Goal: Task Accomplishment & Management: Complete application form

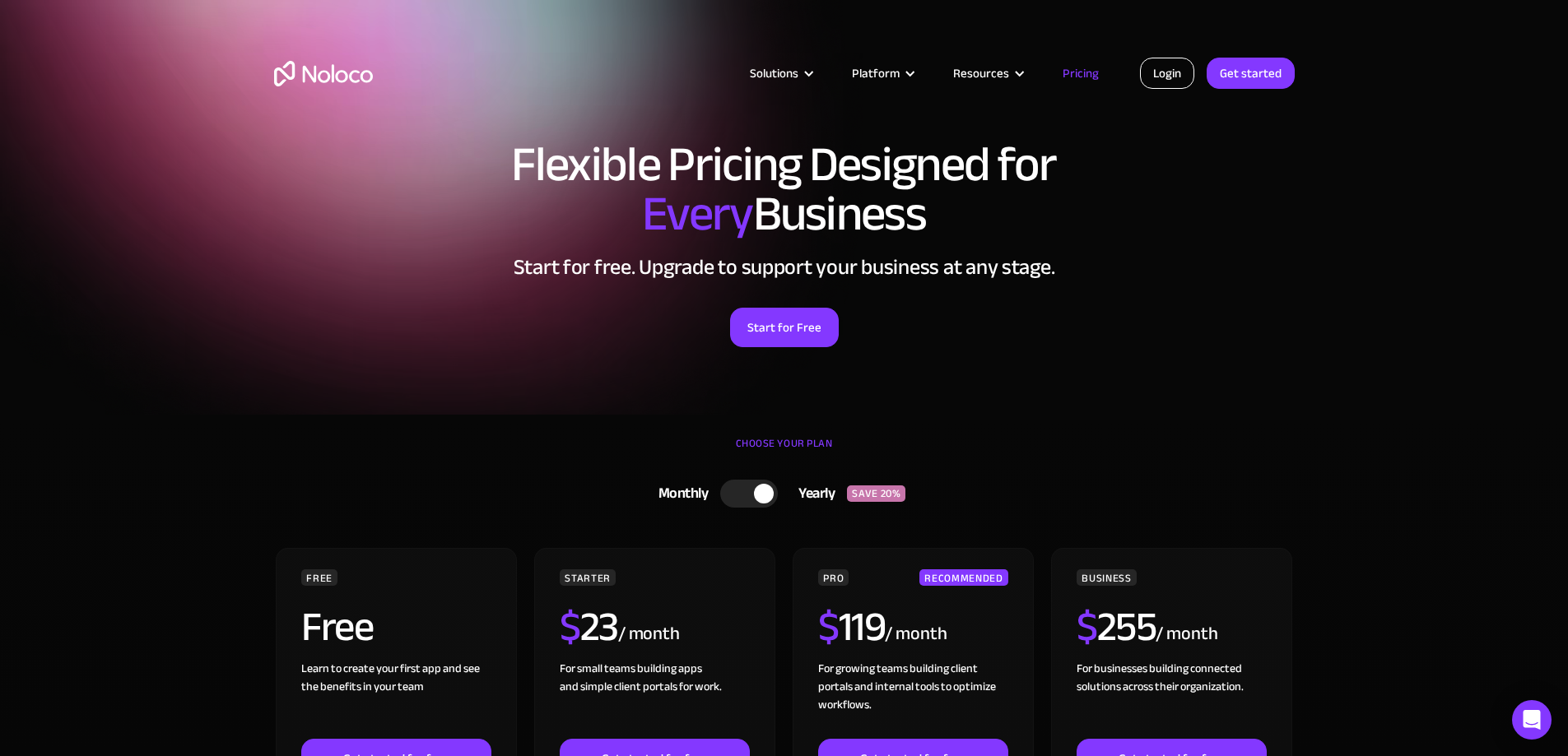
click at [1168, 75] on link "Login" at bounding box center [1167, 73] width 54 height 31
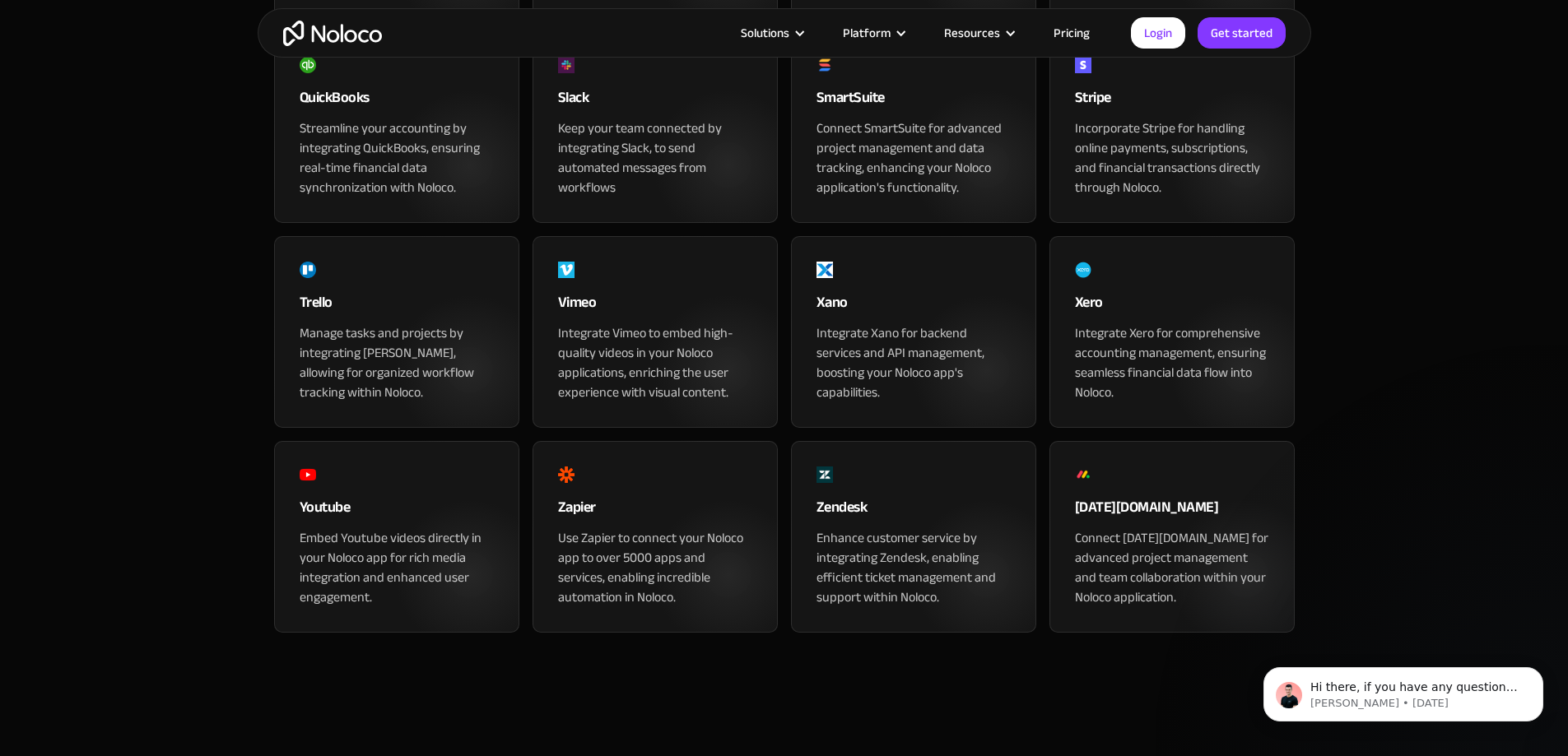
scroll to position [1727, 0]
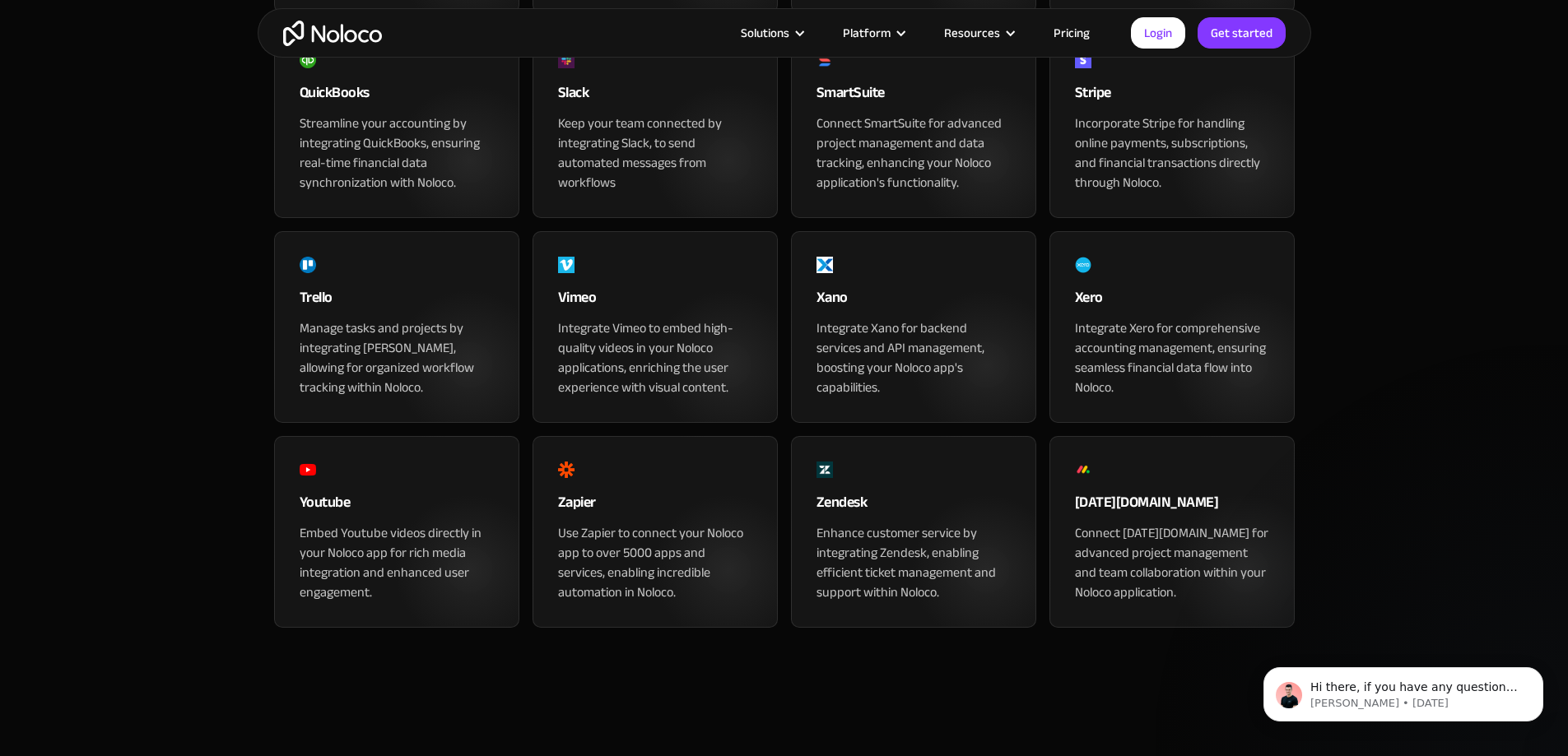
click at [431, 397] on div "Manage tasks and projects by integrating Trello, allowing for organized workflo…" at bounding box center [396, 358] width 194 height 79
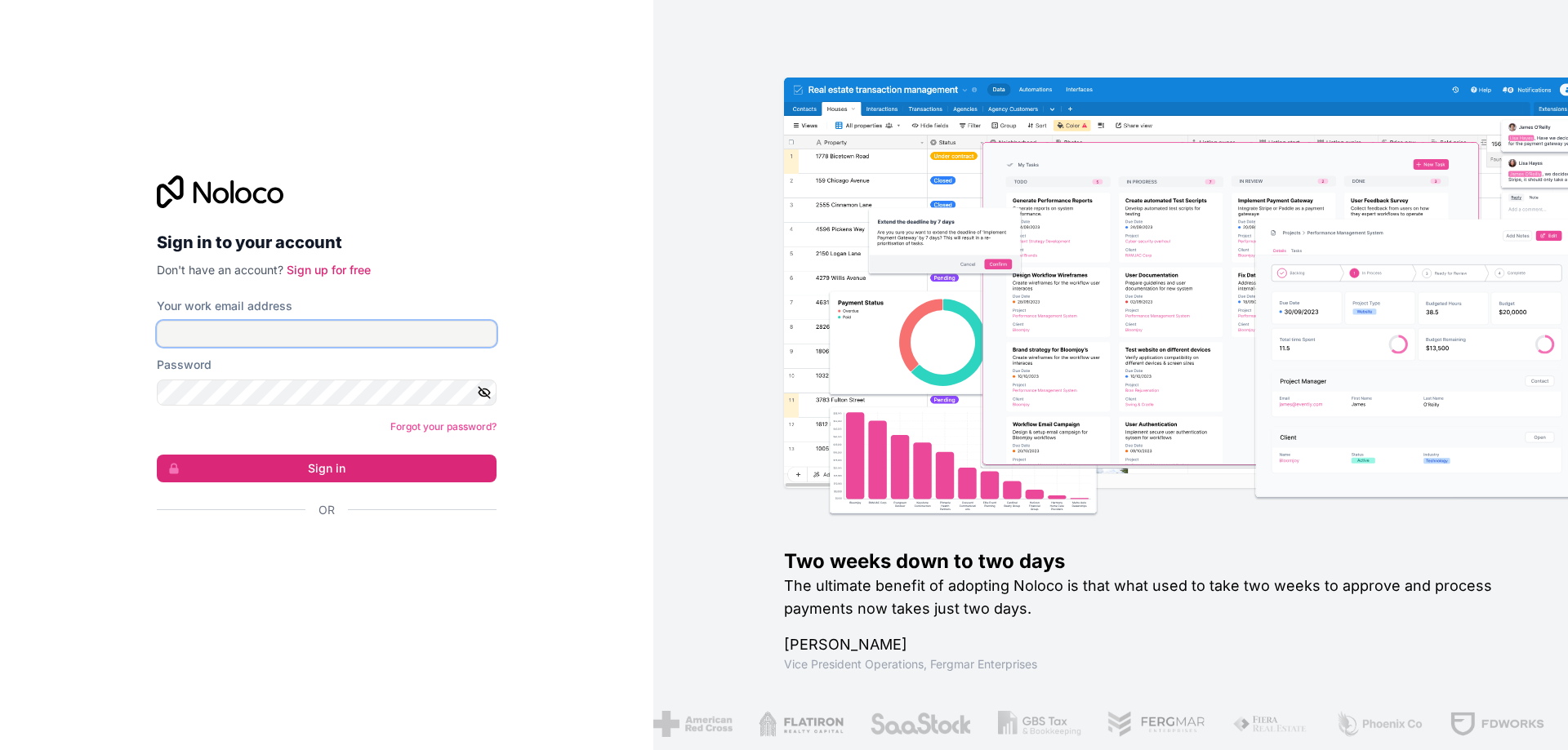
click at [356, 339] on input "Your work email address" at bounding box center [327, 333] width 339 height 26
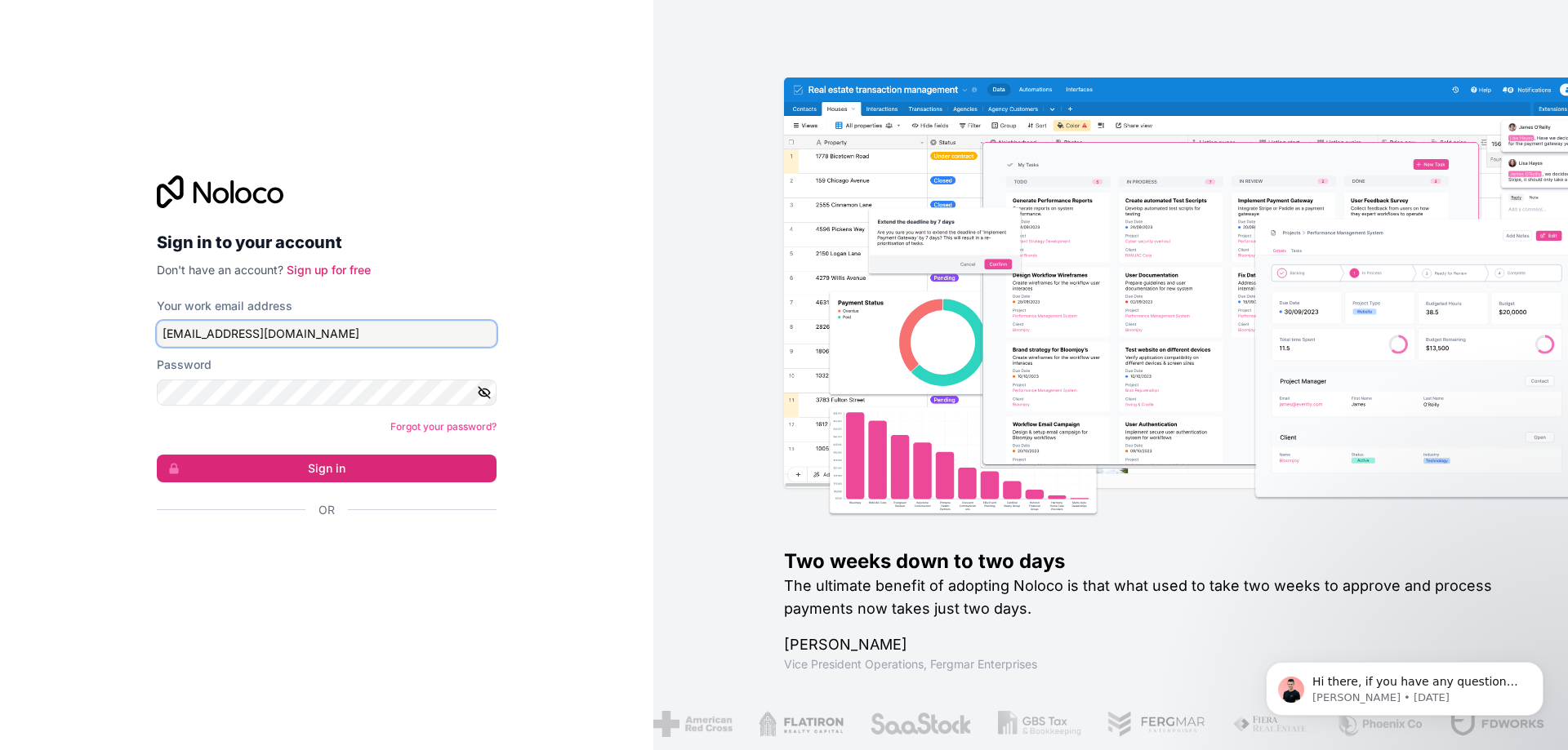
type input "dr@fensteruk.net"
click at [338, 272] on link "Sign up for free" at bounding box center [329, 269] width 84 height 13
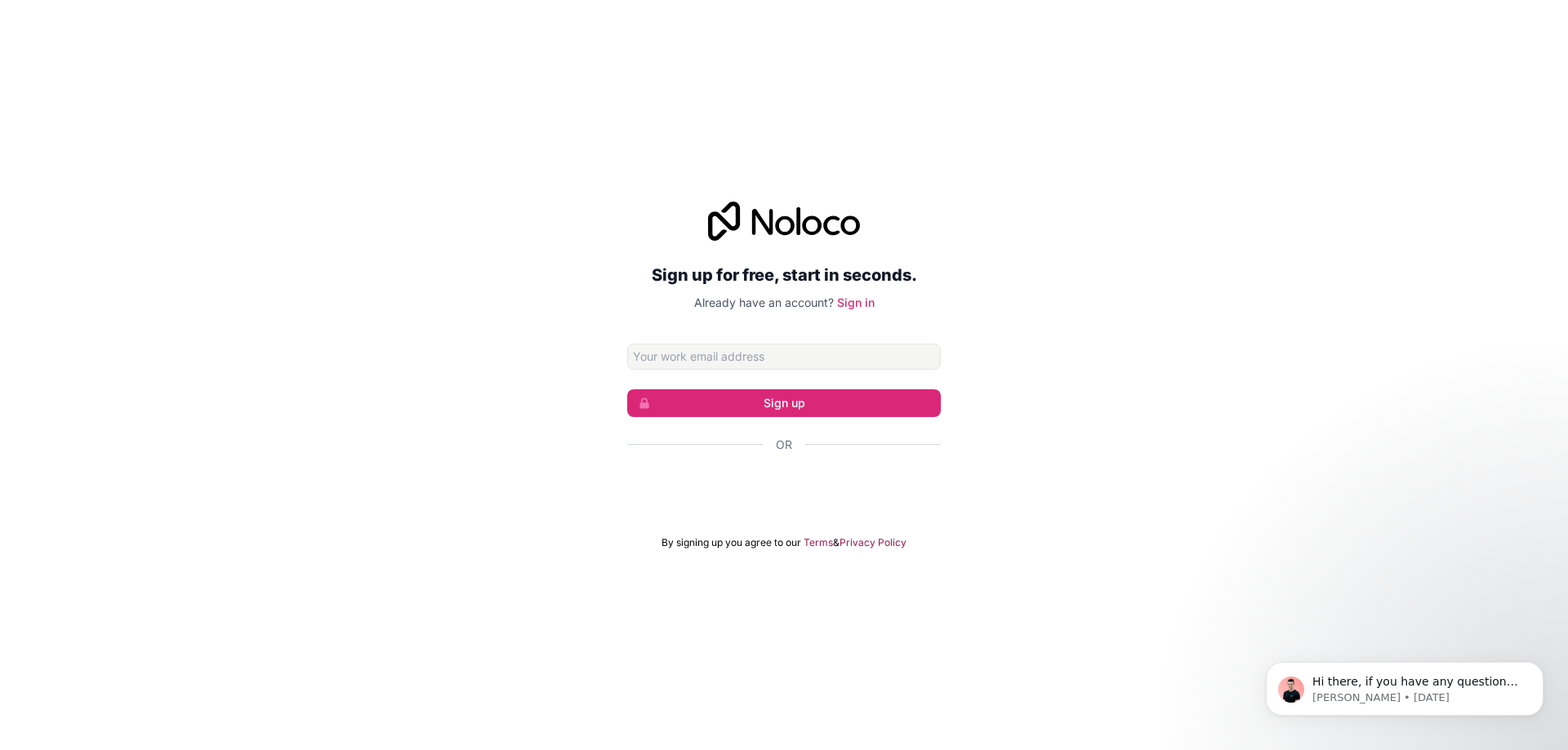
click at [778, 355] on input "Email address" at bounding box center [783, 356] width 313 height 26
type input "dr@fensteruk.net"
click at [1121, 397] on div "Sign up for free, start in seconds. Already have an account? Sign in dr@fenster…" at bounding box center [784, 375] width 1568 height 394
click at [843, 397] on button "Sign up" at bounding box center [783, 402] width 313 height 28
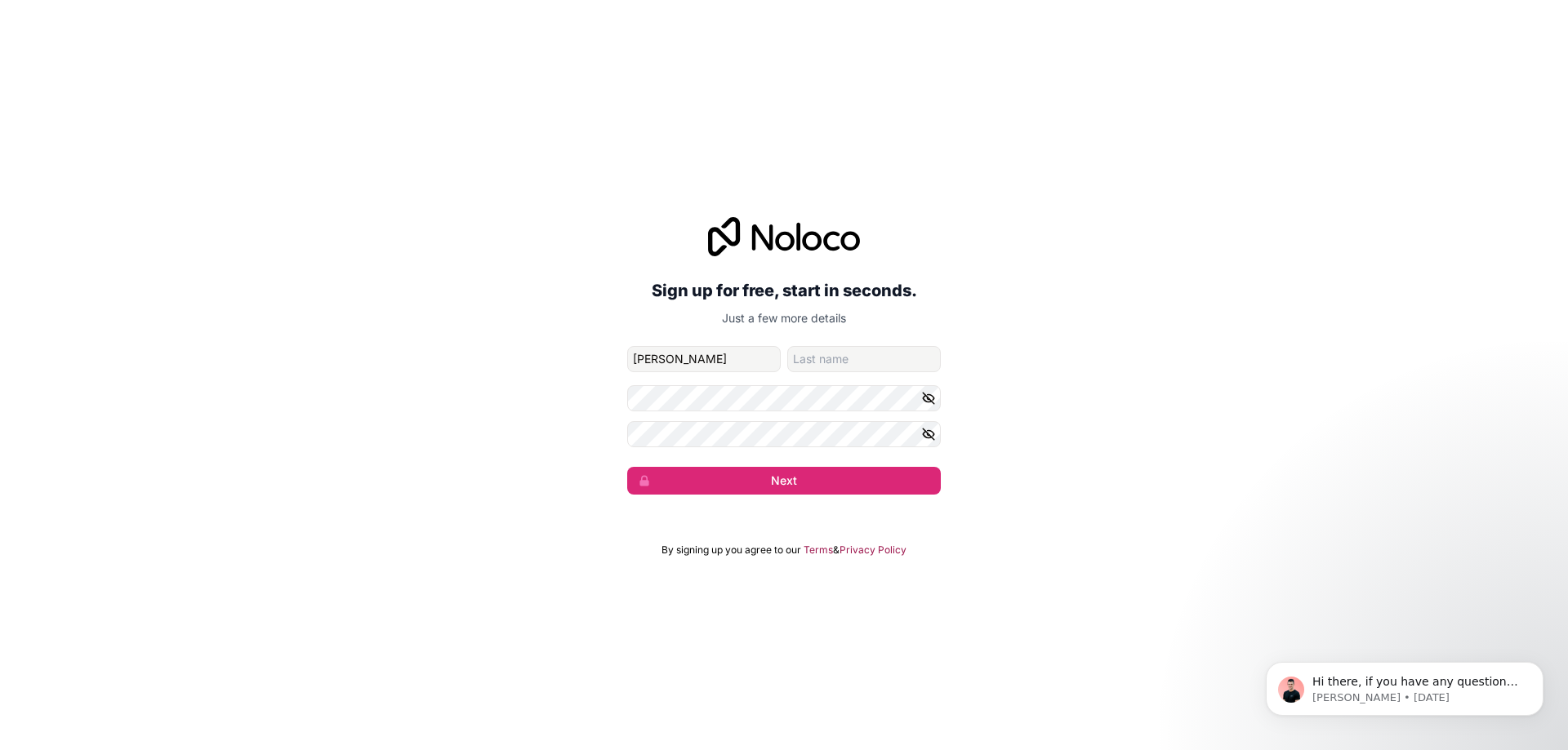
type input "Dan"
type input "Renton"
click at [927, 403] on icon "button" at bounding box center [928, 398] width 14 height 14
click at [829, 416] on form "dr@fensteruk.net Dan Renton Next" at bounding box center [783, 420] width 313 height 148
click at [1047, 421] on div "Sign up for free, start in seconds. Just a few more details dr@fensteruk.net Da…" at bounding box center [784, 355] width 1568 height 323
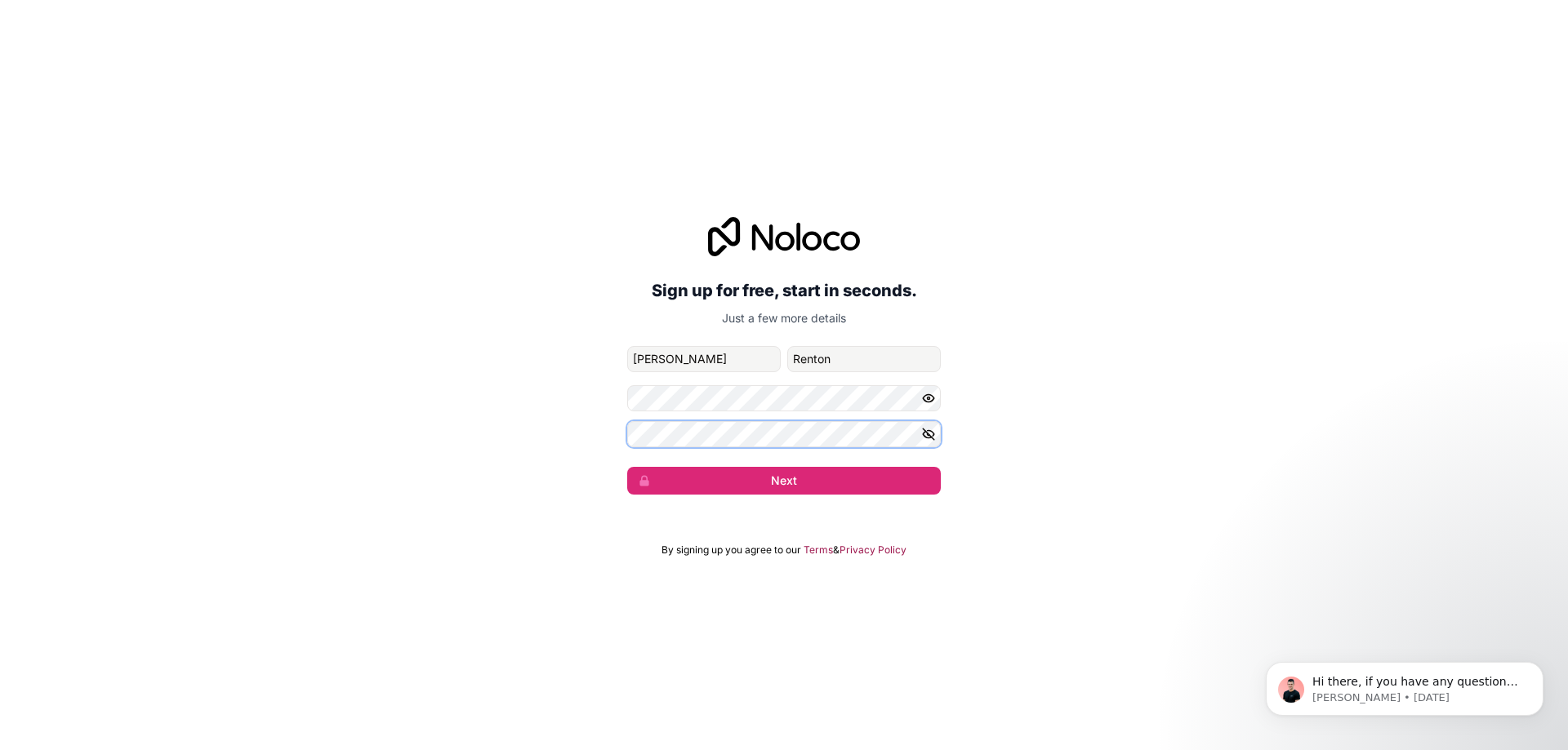
click at [176, 415] on div "Sign up for free, start in seconds. Just a few more details dr@fensteruk.net Da…" at bounding box center [784, 355] width 1568 height 323
click at [601, 426] on div "Sign up for free, start in seconds. Just a few more details dr@fensteruk.net Da…" at bounding box center [784, 355] width 1568 height 323
click at [1006, 444] on div "Sign up for free, start in seconds. Just a few more details dr@fensteruk.net Da…" at bounding box center [784, 355] width 1568 height 323
click at [729, 476] on button "Next" at bounding box center [783, 480] width 313 height 28
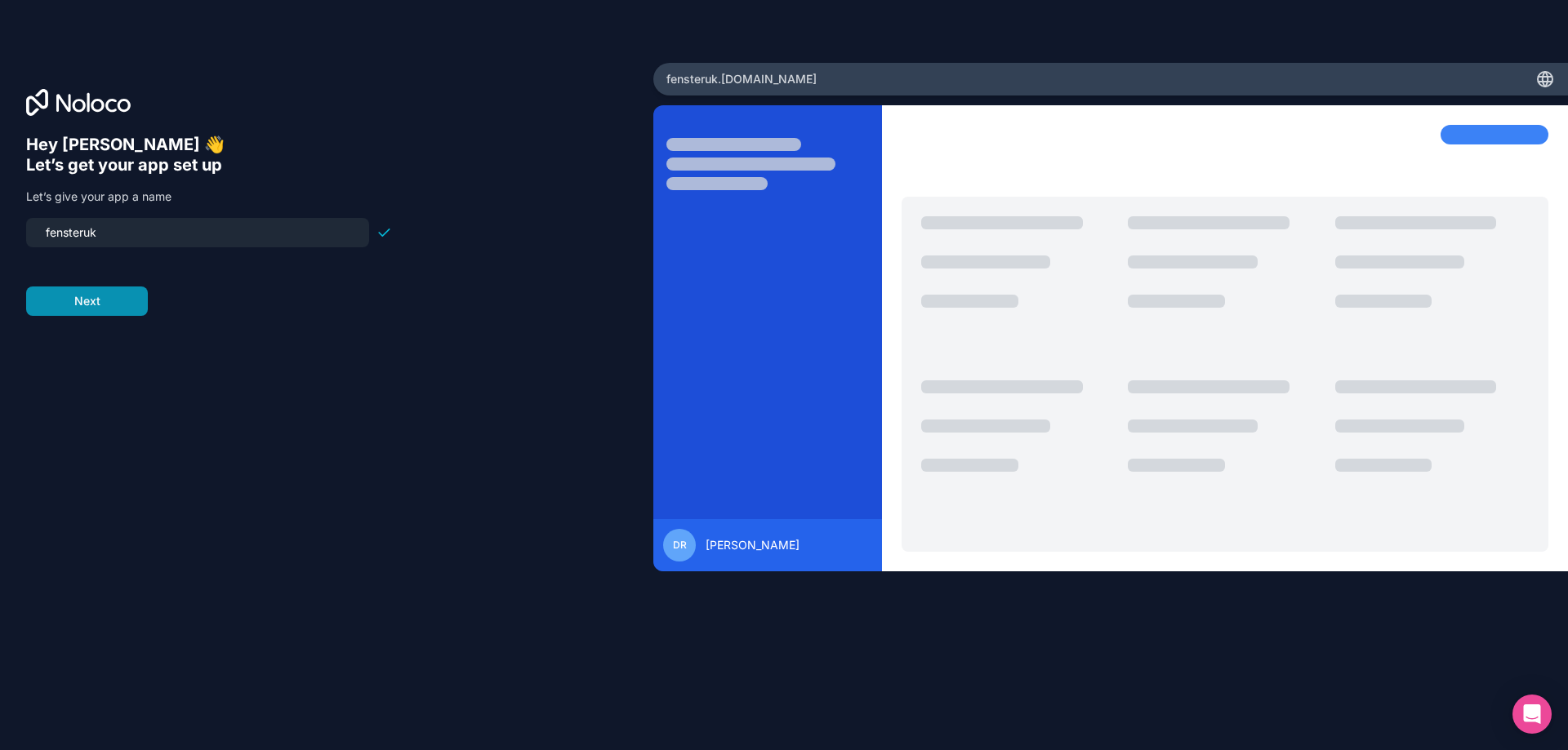
click at [113, 294] on button "Next" at bounding box center [86, 301] width 122 height 30
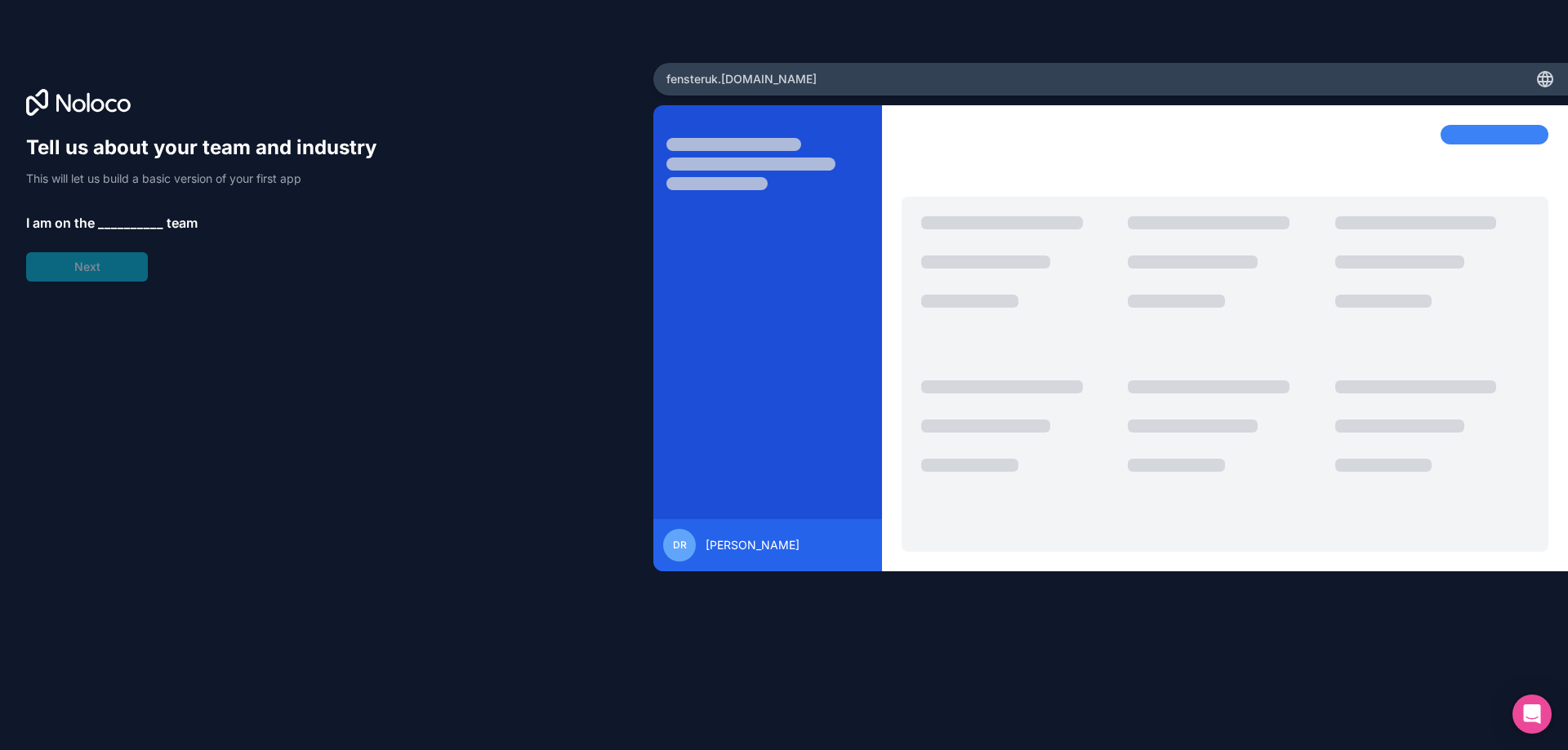
click at [124, 226] on span "__________" at bounding box center [130, 222] width 65 height 19
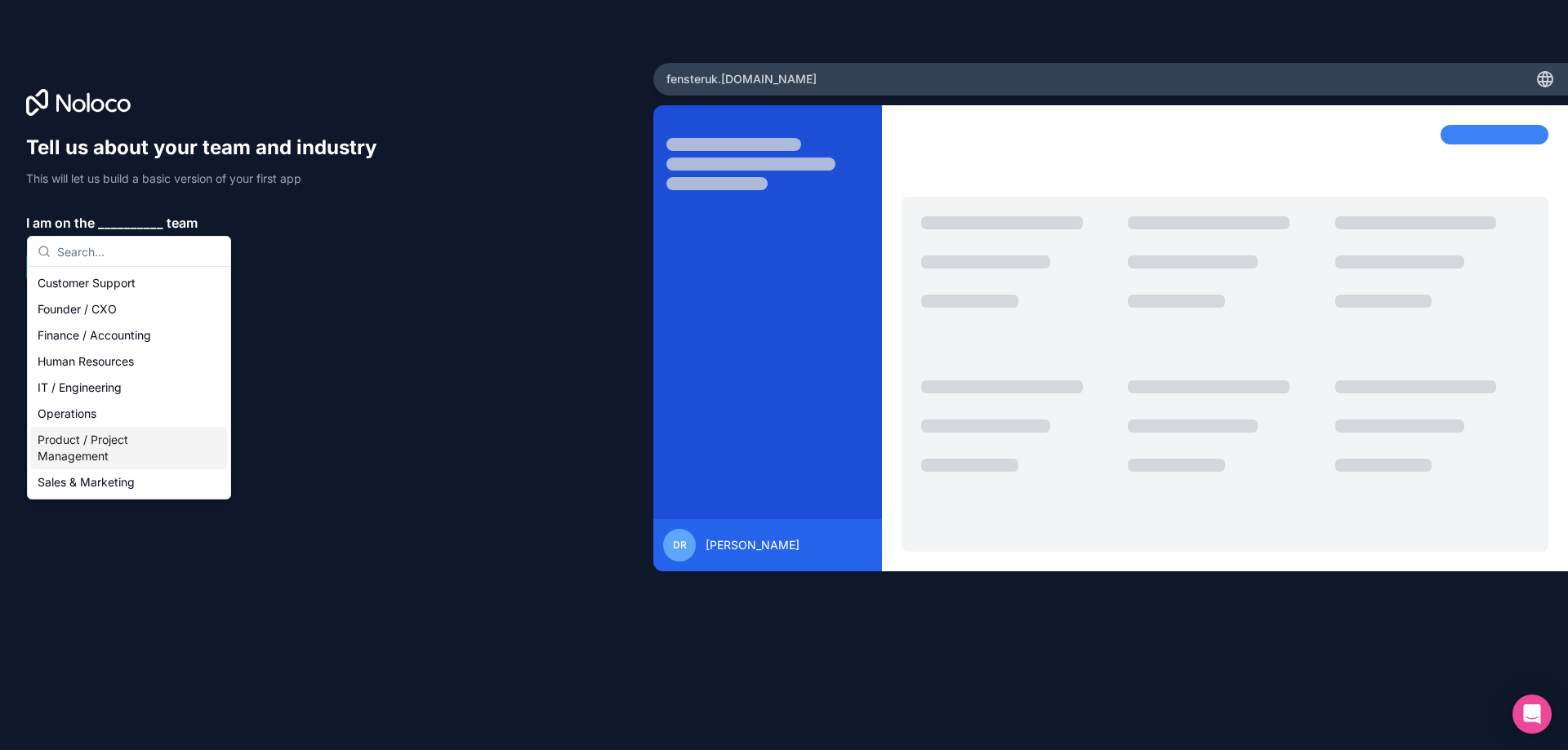
click at [134, 447] on div "Product / Project Management" at bounding box center [128, 448] width 196 height 42
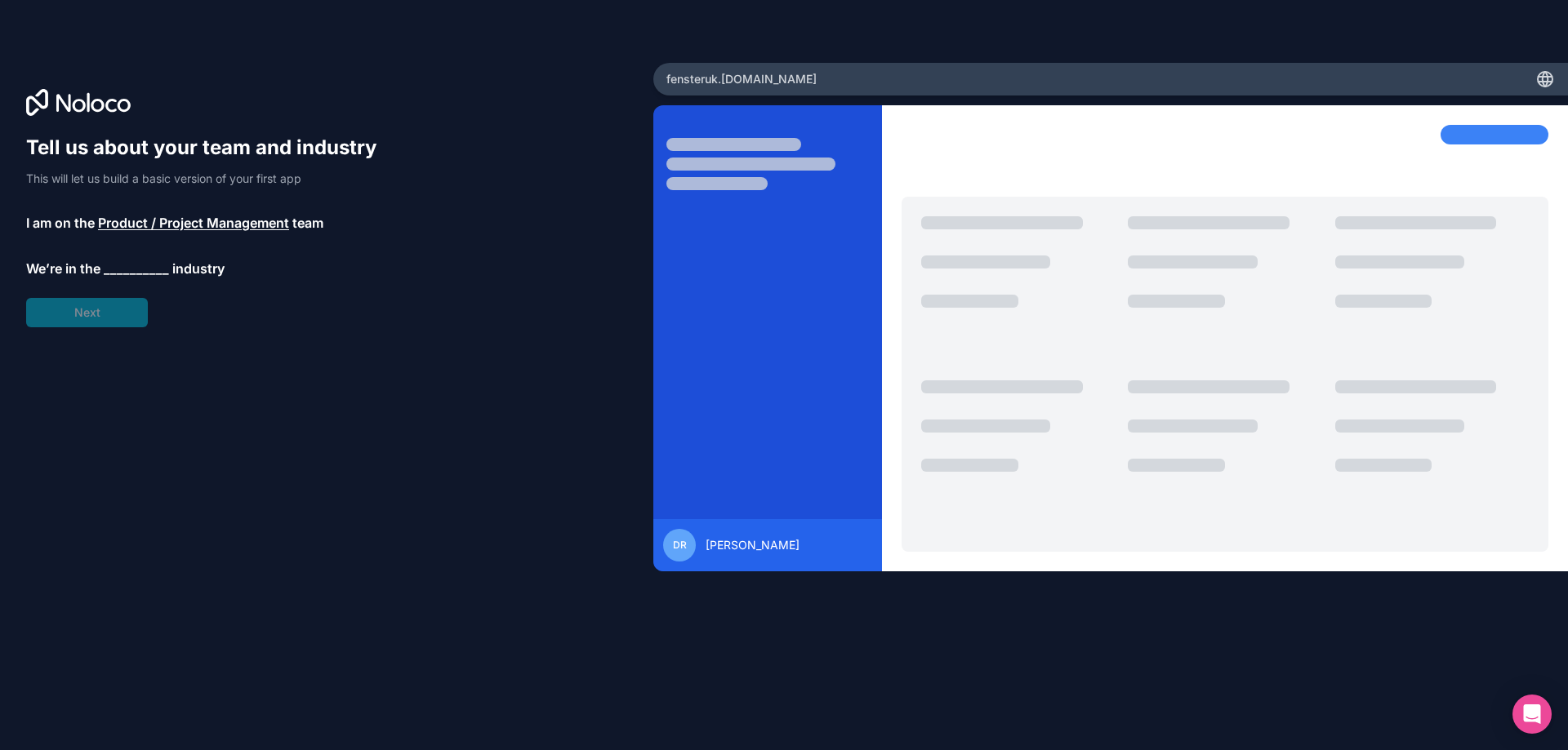
click at [143, 274] on span "__________" at bounding box center [136, 268] width 65 height 19
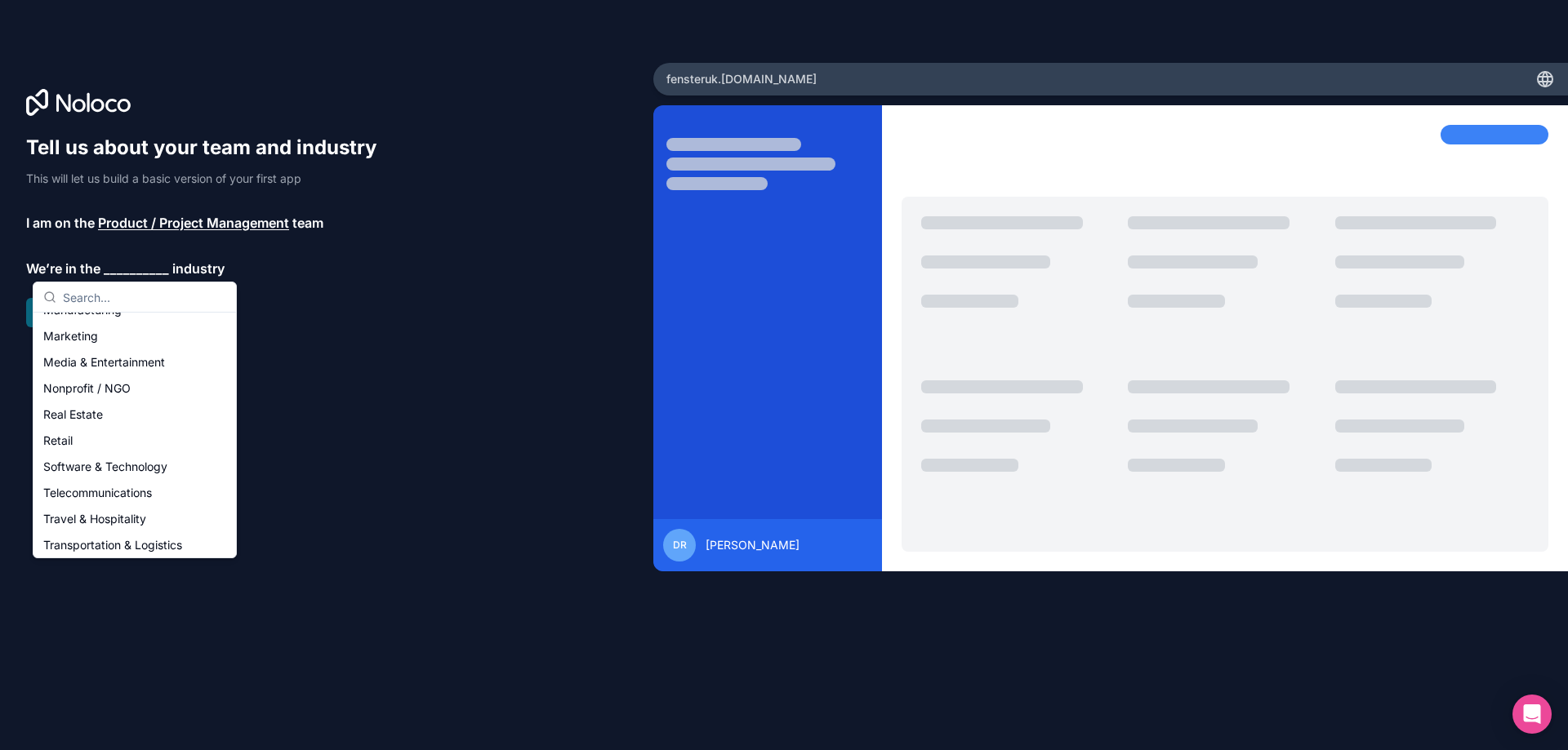
scroll to position [173, 0]
click at [126, 389] on div "Manufacturing" at bounding box center [134, 390] width 196 height 26
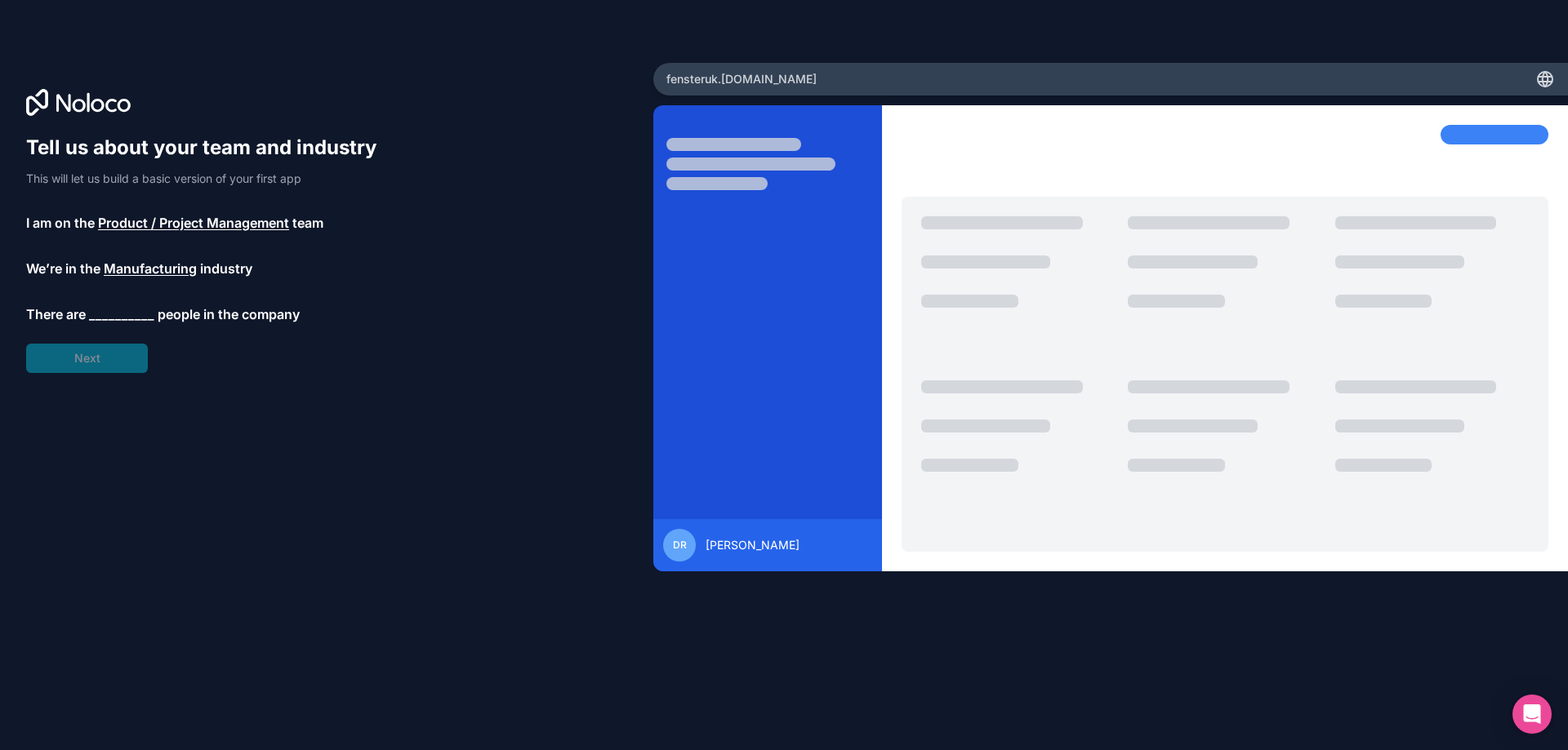
click at [135, 308] on span "__________" at bounding box center [122, 314] width 65 height 19
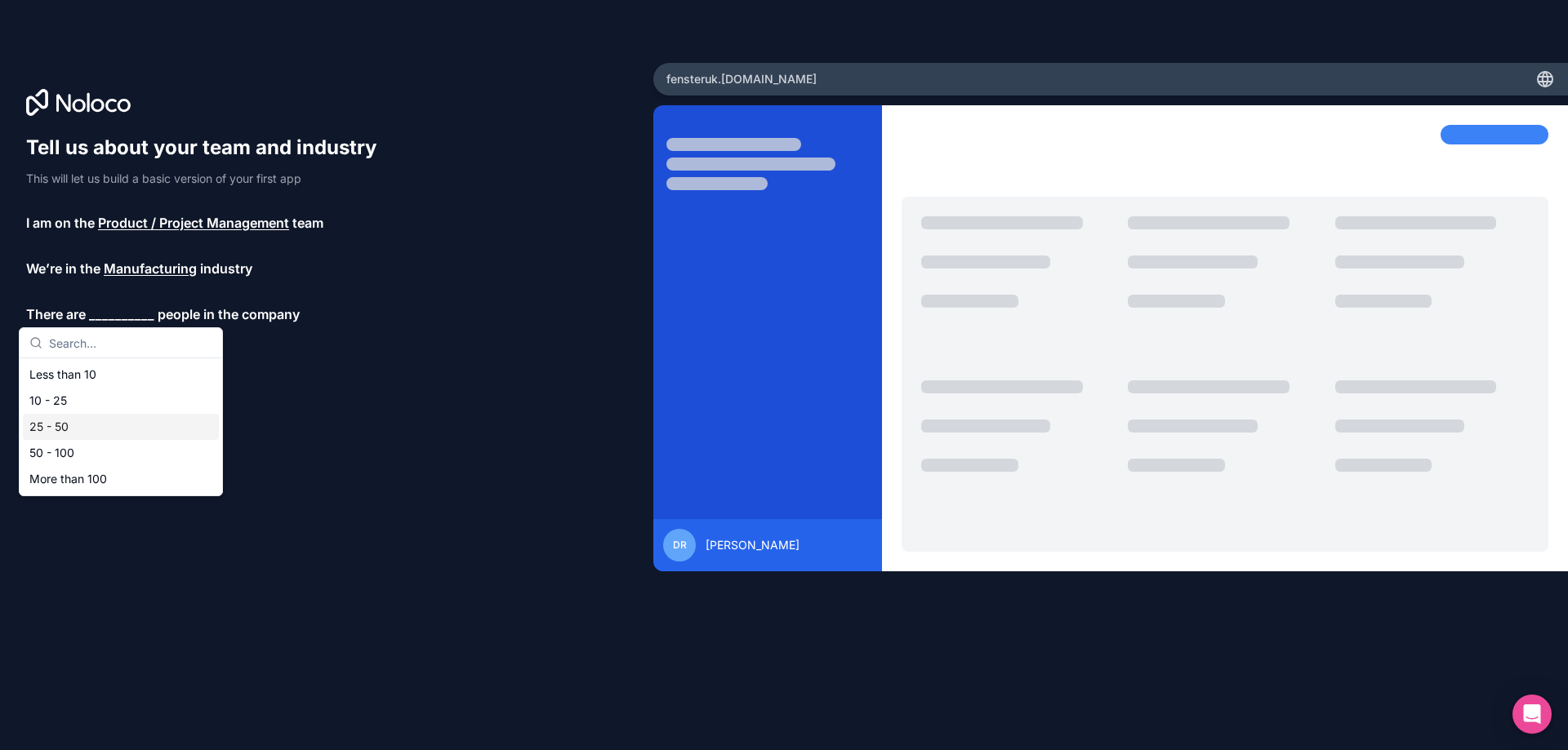
click at [104, 417] on div "25 - 50" at bounding box center [121, 426] width 196 height 26
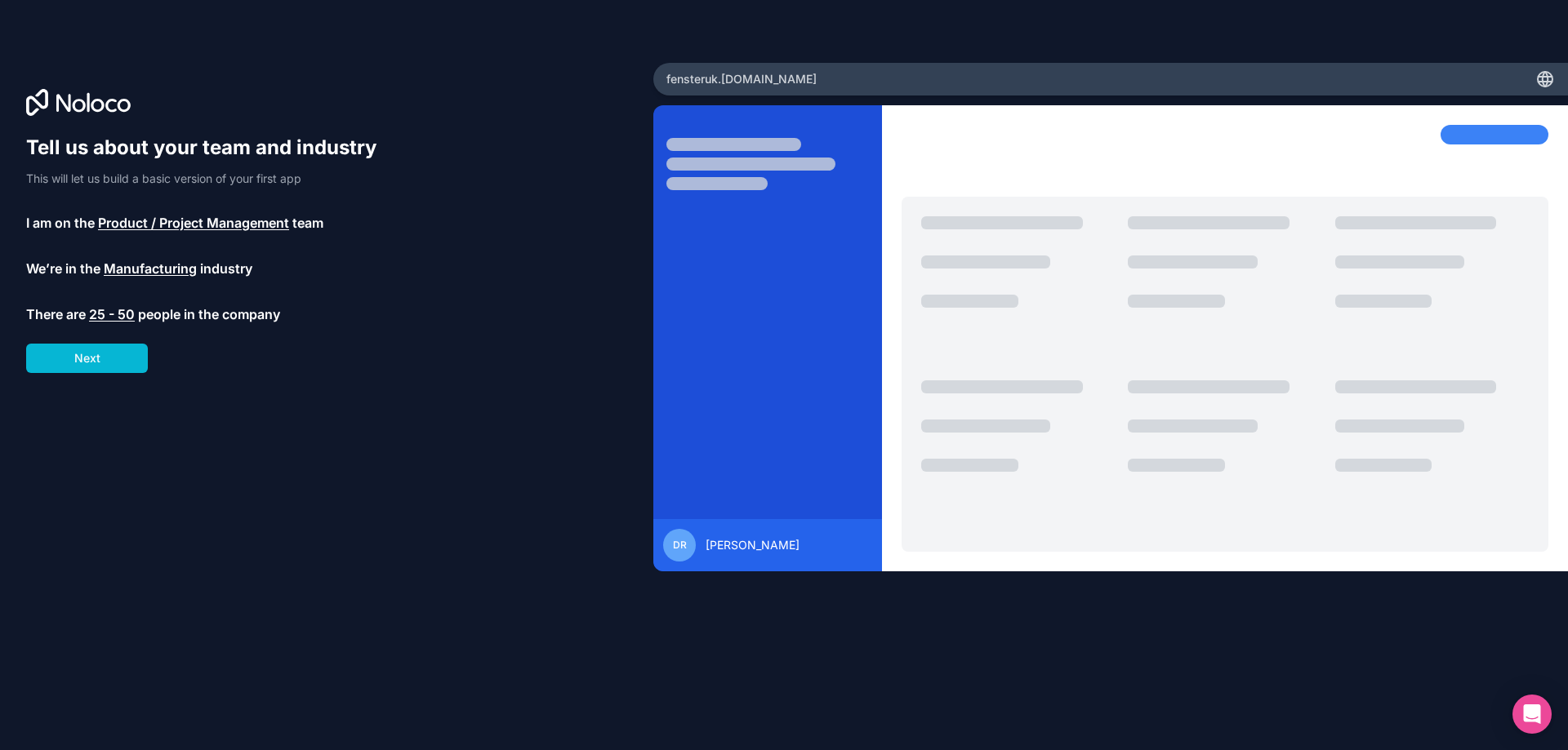
click at [173, 181] on p "This will let us build a basic version of your first app" at bounding box center [209, 178] width 366 height 16
click at [120, 371] on button "Next" at bounding box center [86, 358] width 122 height 30
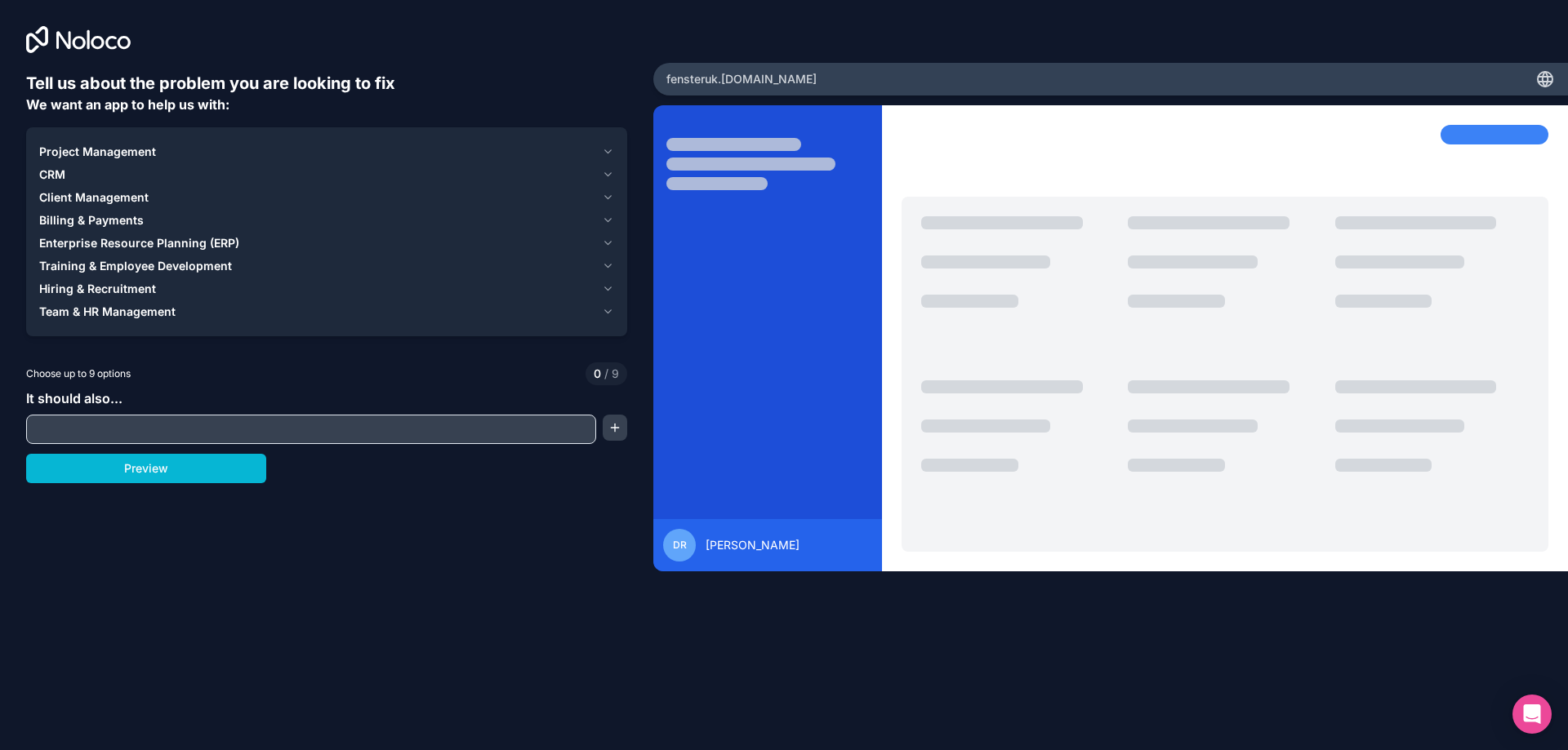
click at [607, 146] on icon "button" at bounding box center [608, 152] width 12 height 13
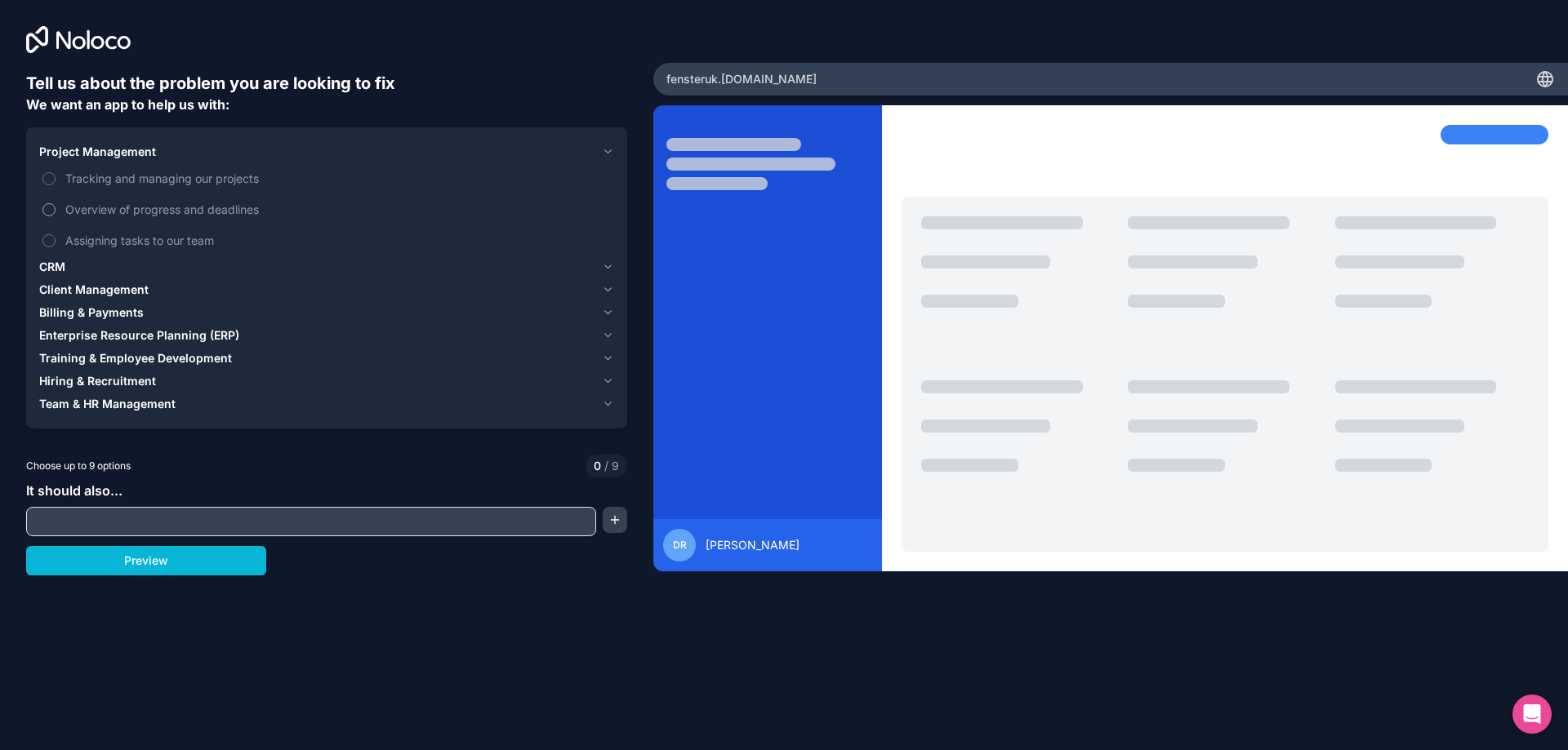
click at [123, 210] on span "Overview of progress and deadlines" at bounding box center [337, 210] width 545 height 17
click at [56, 210] on button "Overview of progress and deadlines" at bounding box center [49, 210] width 13 height 13
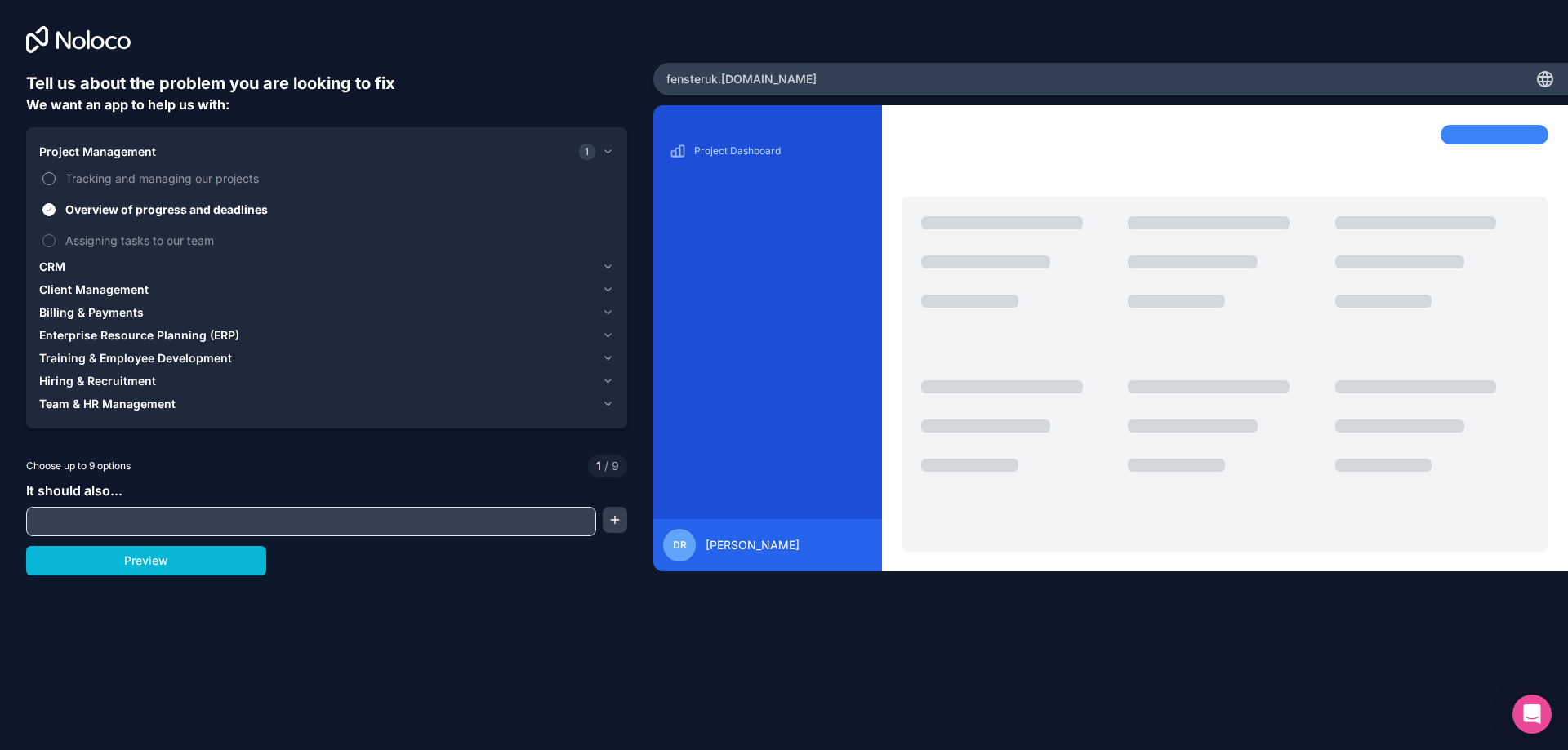
click at [132, 183] on span "Tracking and managing our projects" at bounding box center [337, 178] width 545 height 17
click at [56, 183] on button "Tracking and managing our projects" at bounding box center [49, 179] width 13 height 13
click at [58, 273] on span "CRM" at bounding box center [52, 266] width 26 height 16
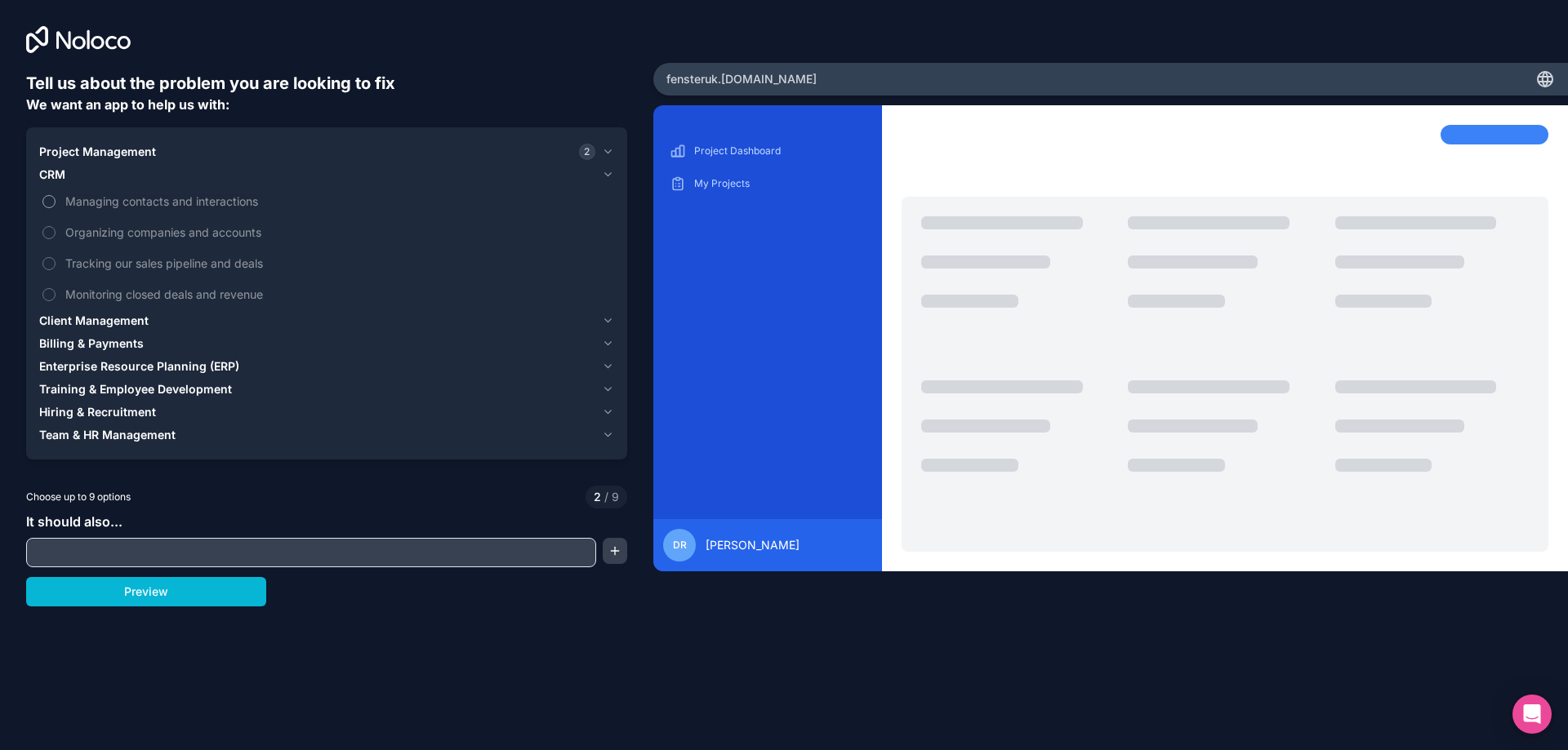
click at [256, 201] on span "Managing contacts and interactions" at bounding box center [337, 201] width 545 height 17
click at [56, 201] on button "Managing contacts and interactions" at bounding box center [49, 202] width 13 height 13
click at [248, 234] on span "Organizing companies and accounts" at bounding box center [337, 232] width 545 height 17
click at [56, 234] on button "Organizing companies and accounts" at bounding box center [49, 233] width 13 height 13
click at [128, 341] on span "Billing & Payments" at bounding box center [91, 343] width 104 height 16
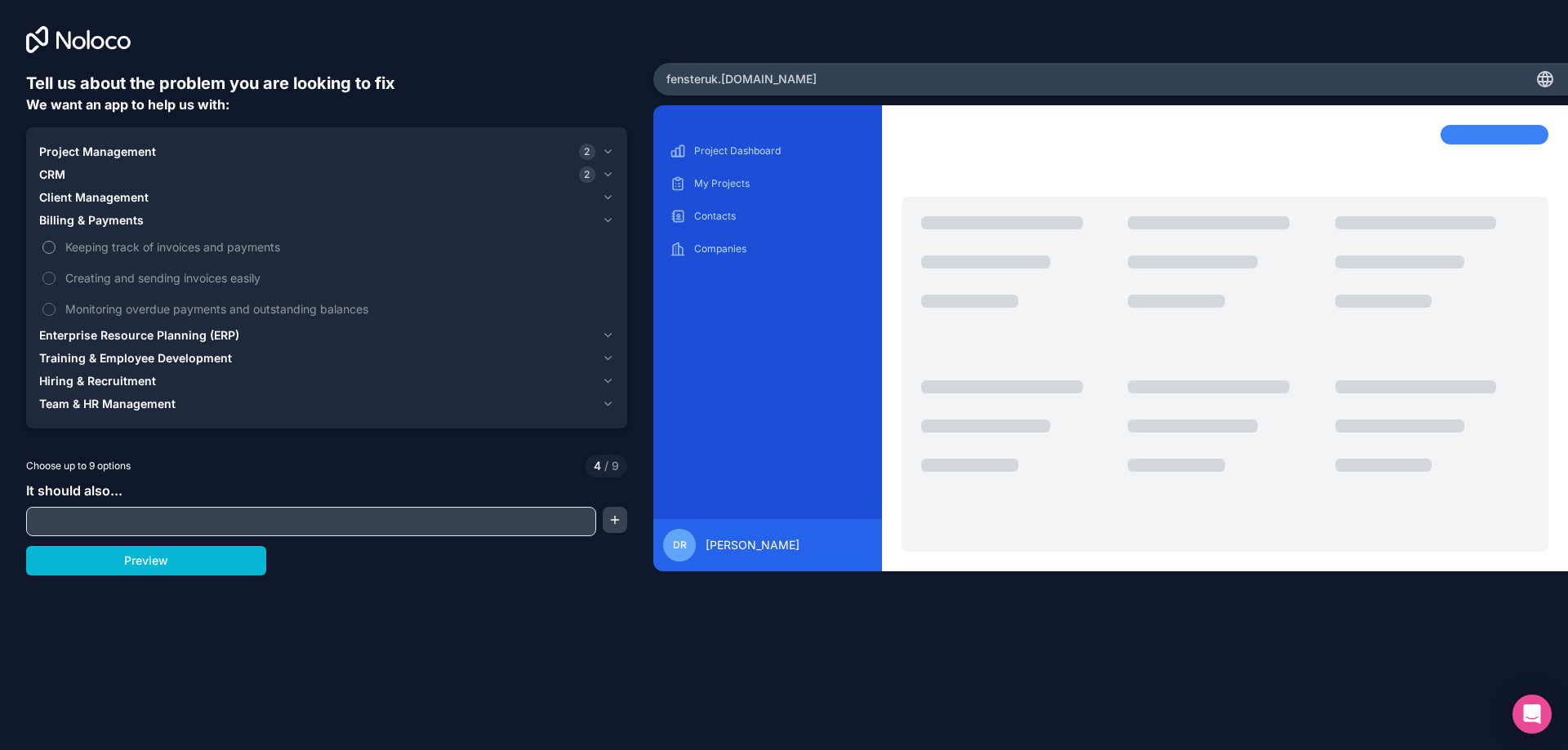
click at [237, 251] on span "Keeping track of invoices and payments" at bounding box center [337, 247] width 545 height 17
click at [56, 251] on button "Keeping track of invoices and payments" at bounding box center [49, 247] width 13 height 13
click at [114, 202] on span "Client Management" at bounding box center [94, 197] width 109 height 16
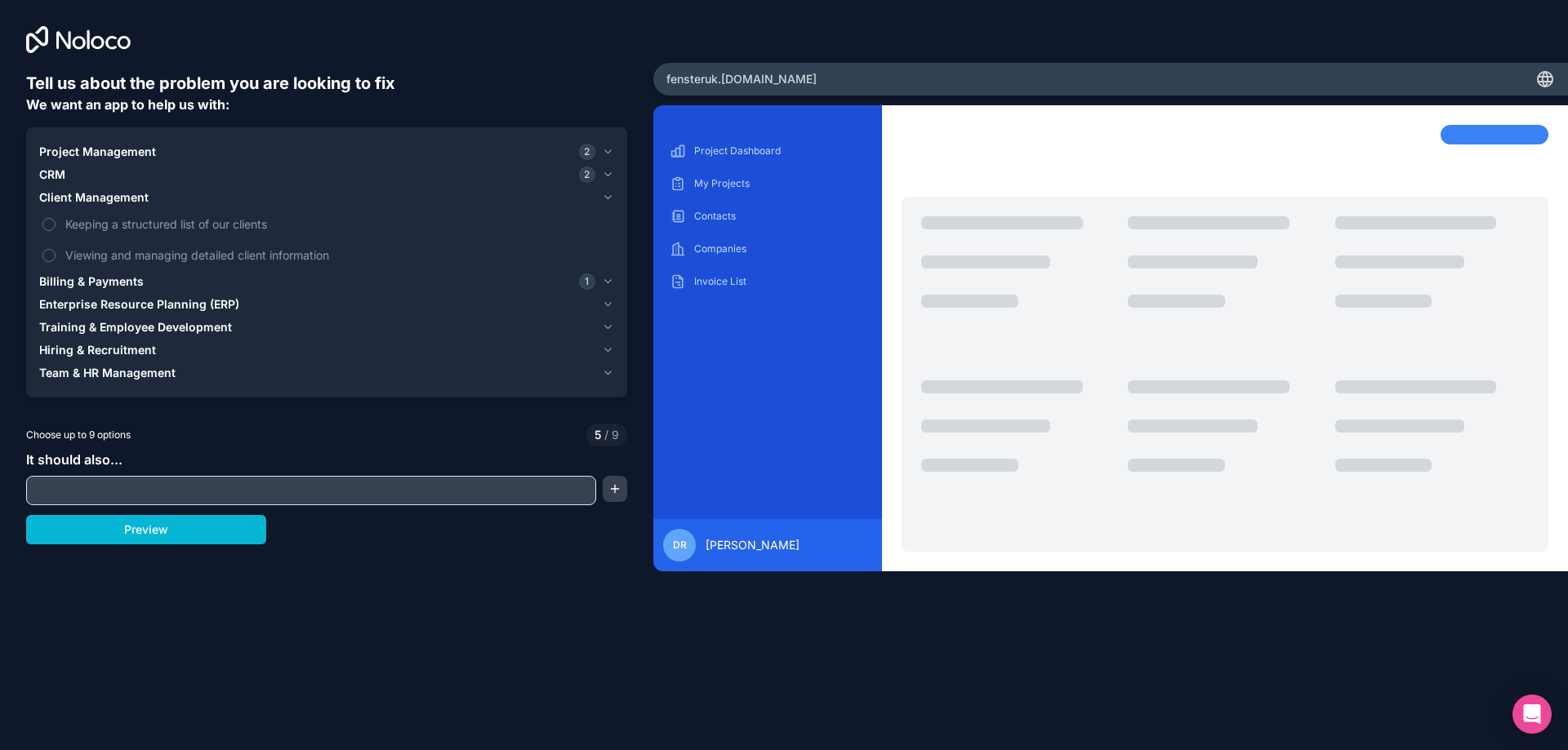
click at [118, 300] on span "Enterprise Resource Planning (ERP)" at bounding box center [139, 304] width 200 height 16
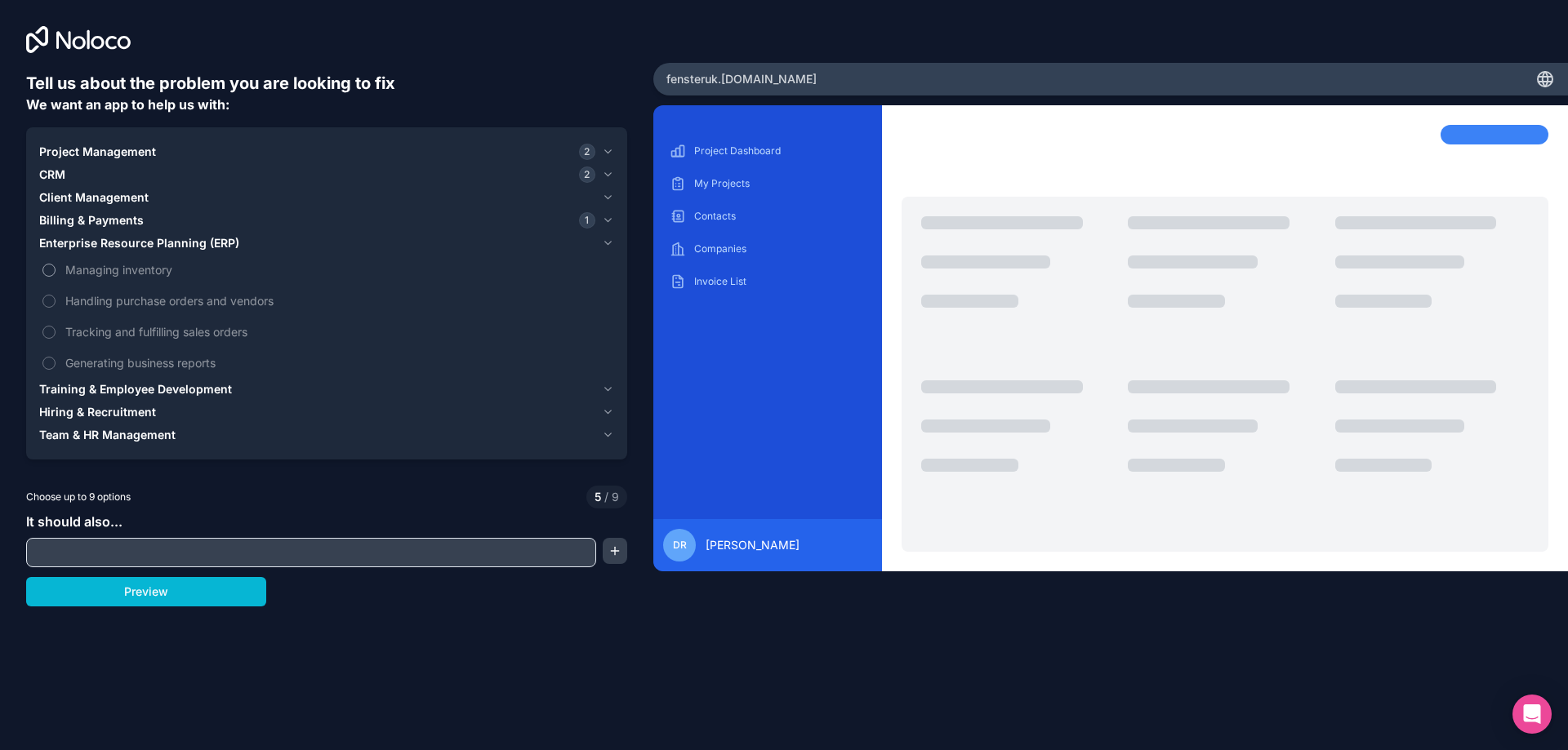
click at [117, 267] on span "Managing inventory" at bounding box center [337, 270] width 545 height 17
click at [56, 267] on button "Managing inventory" at bounding box center [49, 270] width 13 height 13
click at [267, 306] on span "Handling purchase orders and vendors" at bounding box center [337, 301] width 545 height 17
click at [56, 306] on button "Handling purchase orders and vendors" at bounding box center [49, 302] width 13 height 13
click at [178, 392] on span "Training & Employee Development" at bounding box center [135, 389] width 193 height 16
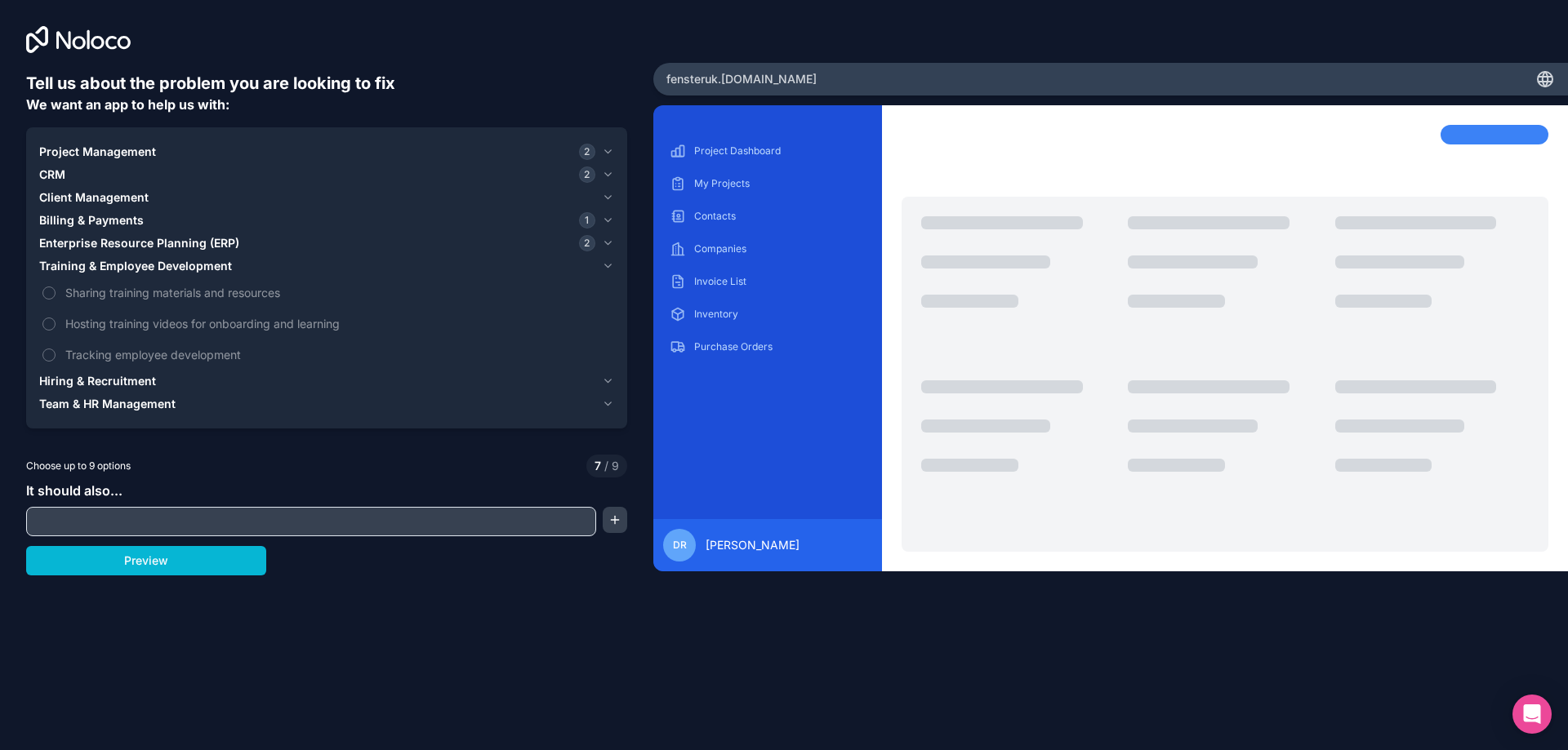
click at [118, 386] on span "Hiring & Recruitment" at bounding box center [98, 380] width 117 height 16
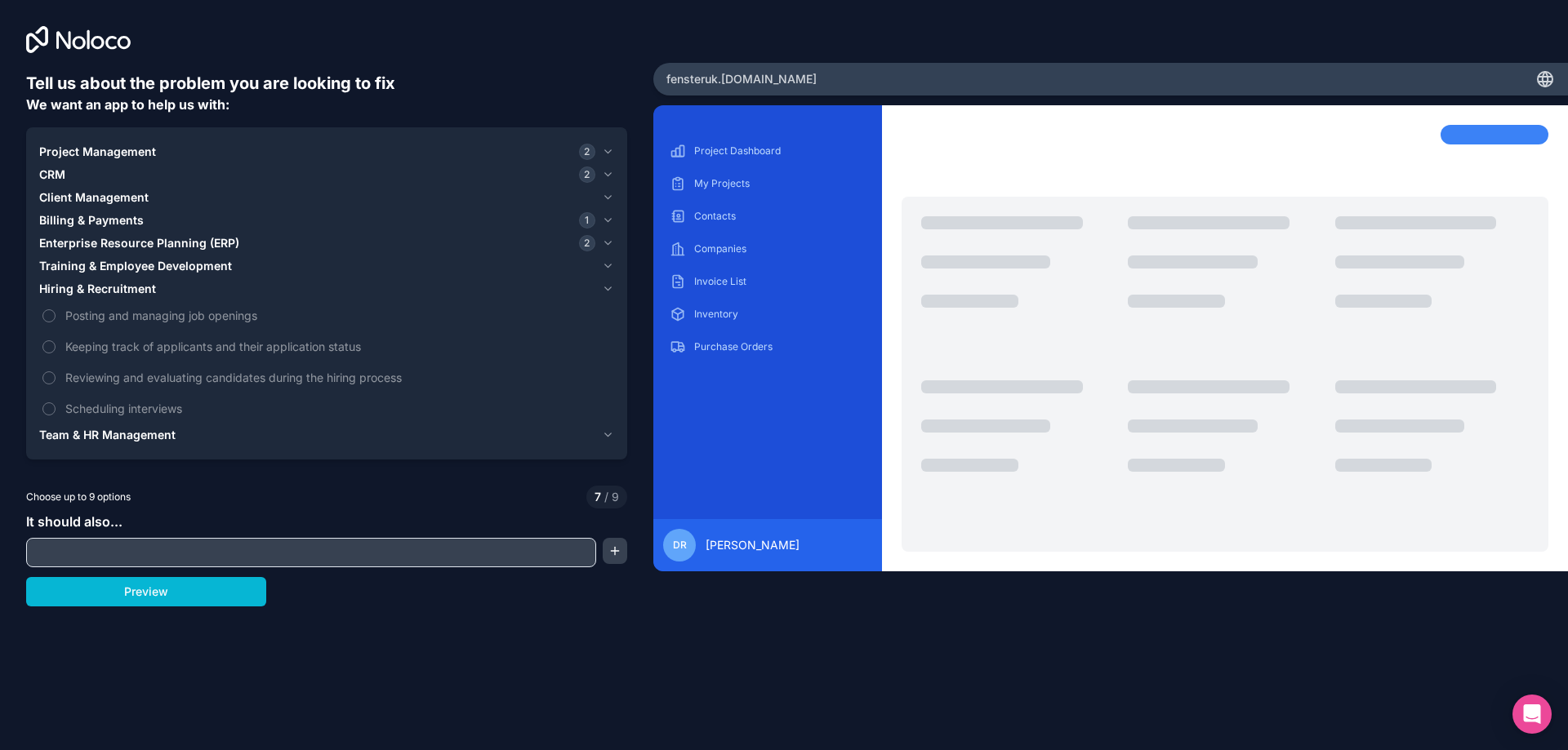
click at [136, 430] on span "Team & HR Management" at bounding box center [107, 435] width 136 height 16
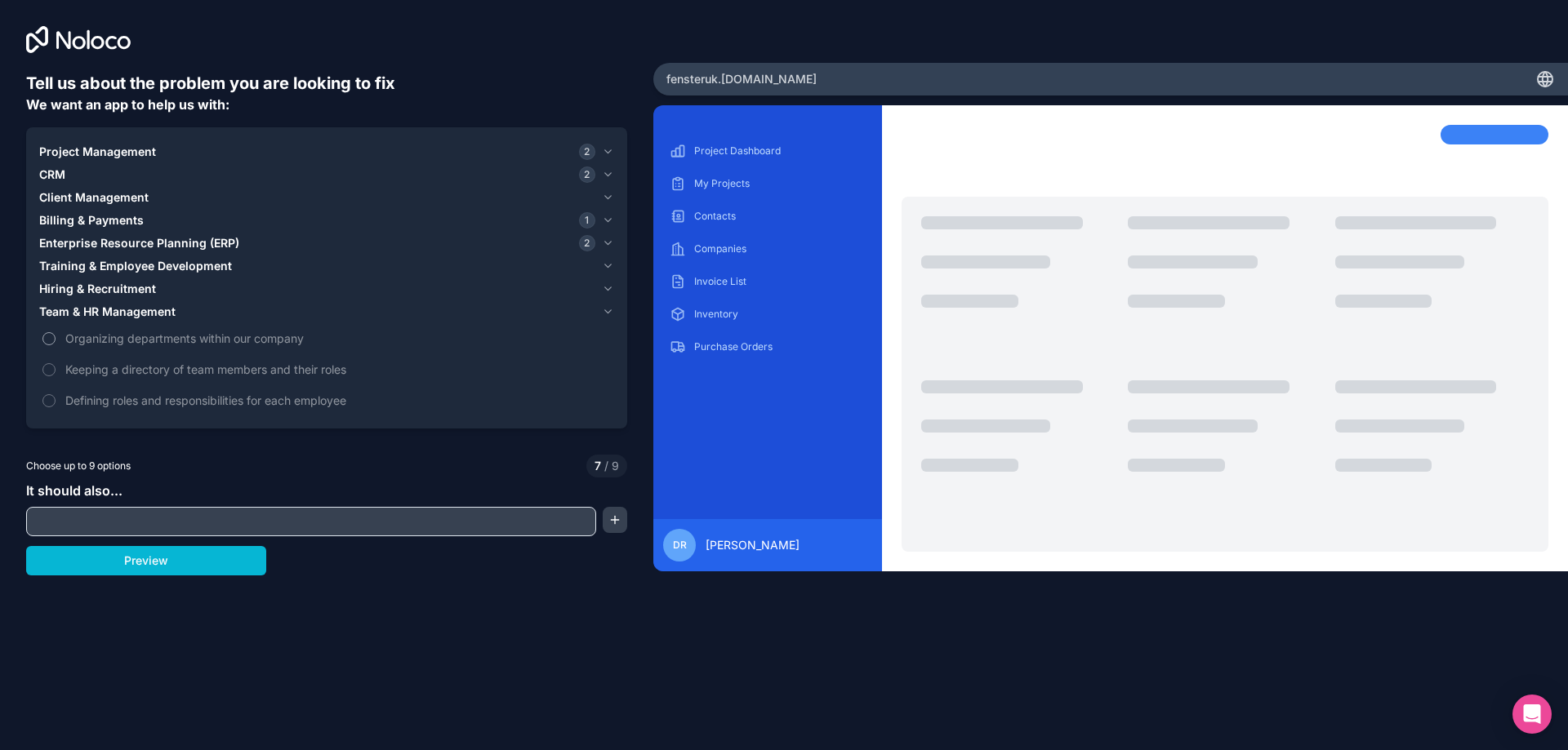
click at [206, 339] on span "Organizing departments within our company" at bounding box center [337, 338] width 545 height 17
click at [56, 339] on button "Organizing departments within our company" at bounding box center [49, 339] width 13 height 13
click at [176, 510] on input "text" at bounding box center [311, 521] width 562 height 23
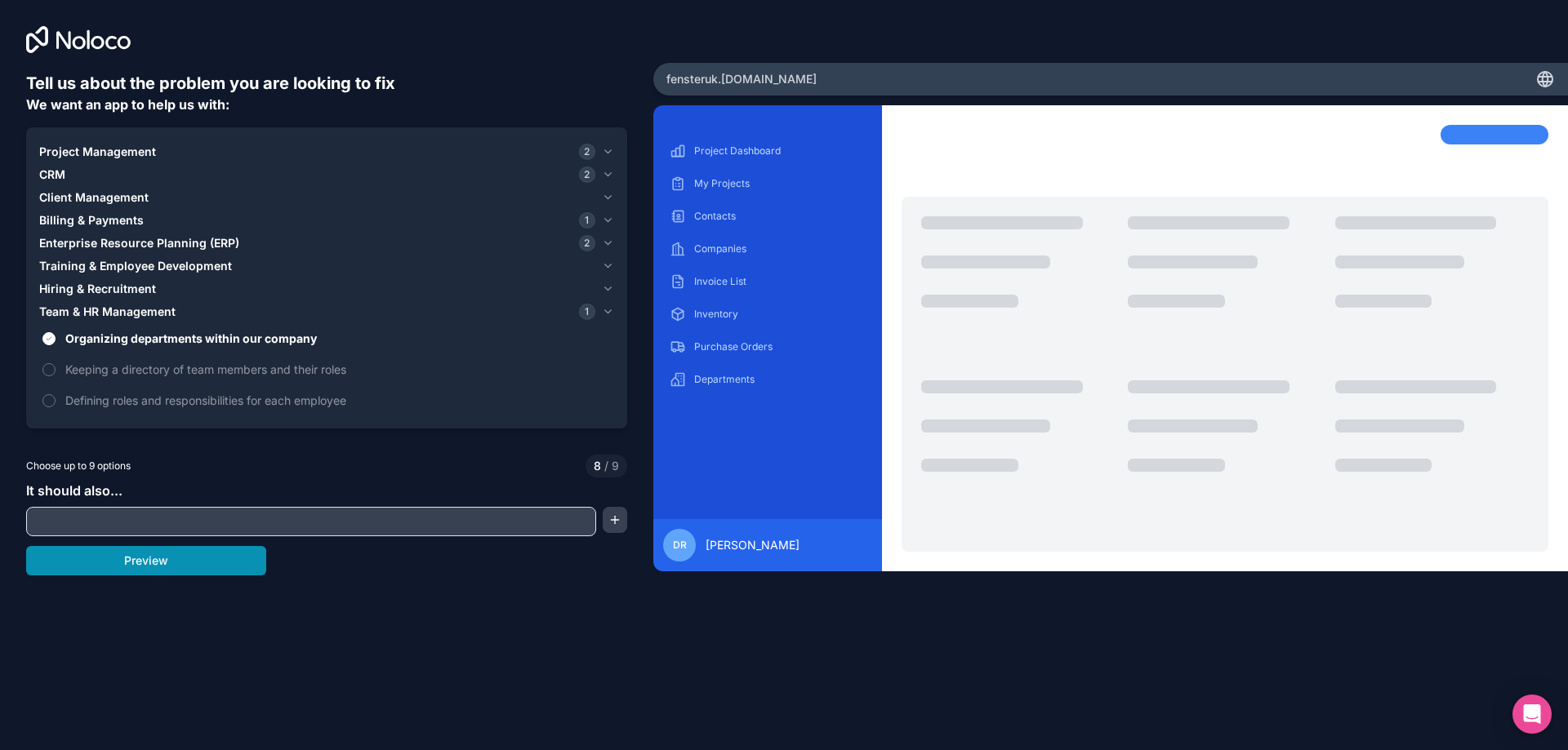
click at [186, 567] on button "Preview" at bounding box center [146, 560] width 240 height 30
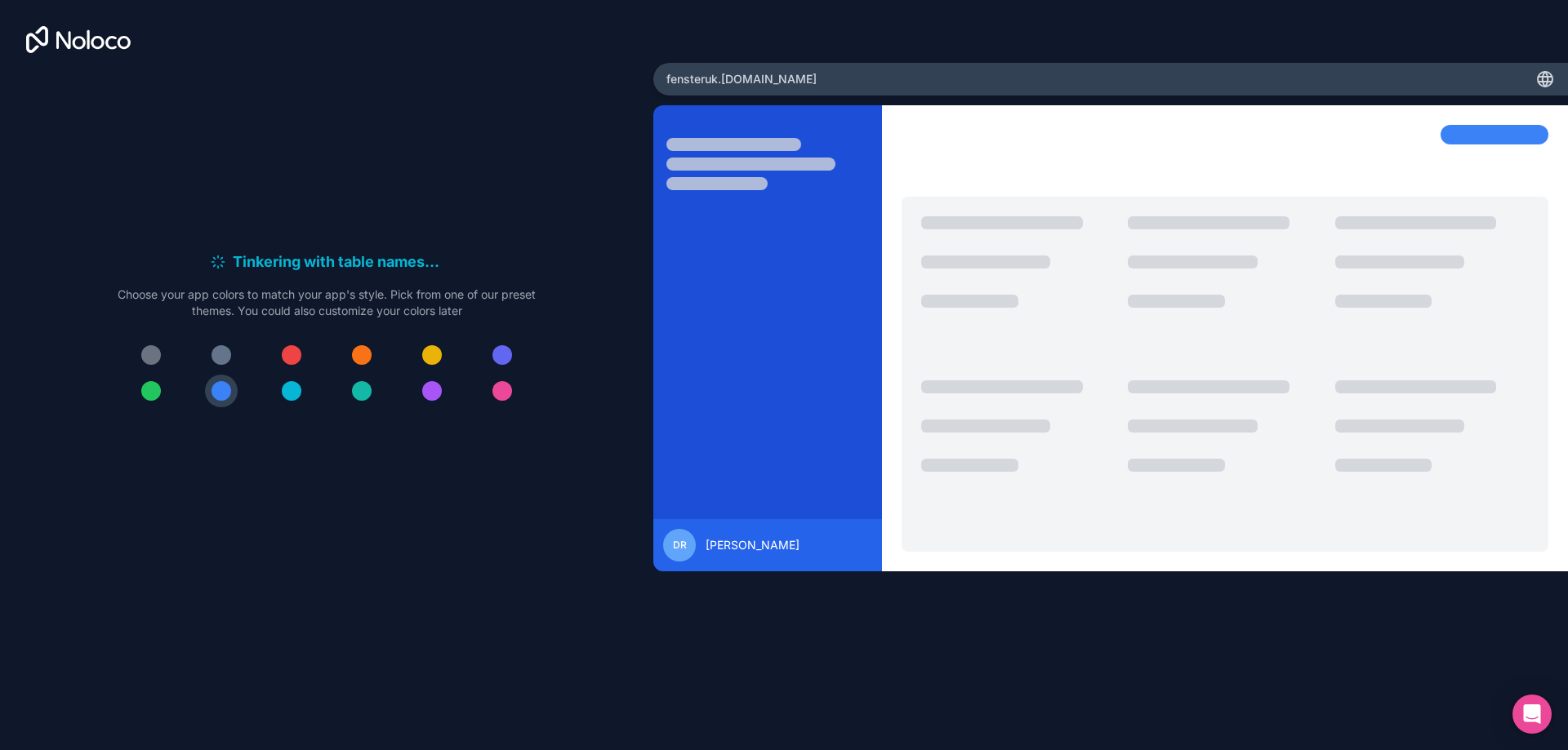
click at [365, 390] on div at bounding box center [361, 391] width 19 height 19
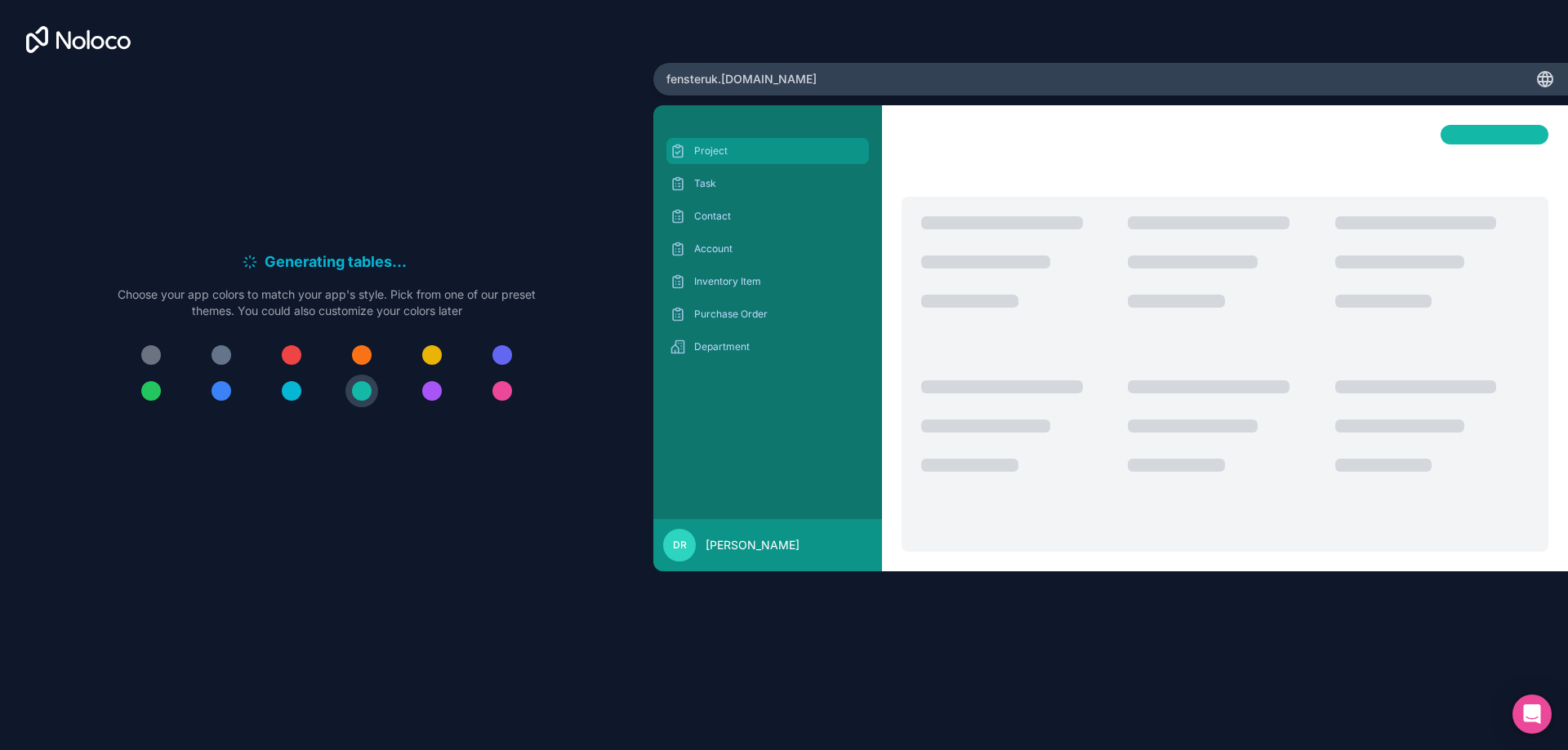
click at [762, 150] on p "Project" at bounding box center [779, 151] width 172 height 13
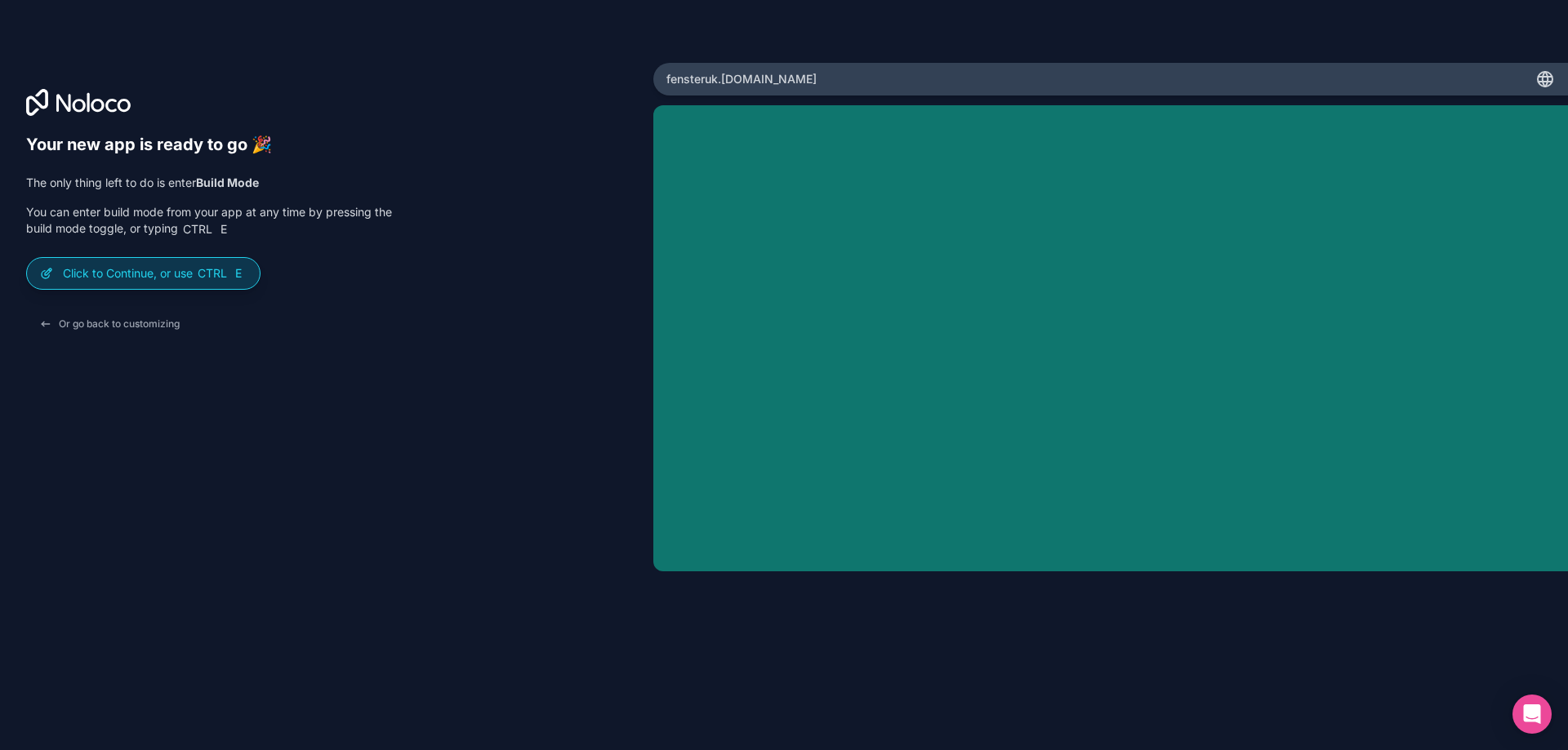
click at [208, 276] on span "Ctrl" at bounding box center [212, 273] width 33 height 14
